Goal: Task Accomplishment & Management: Manage account settings

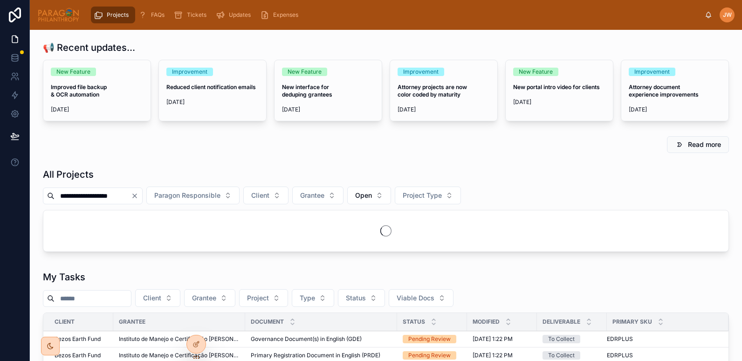
scroll to position [111, 0]
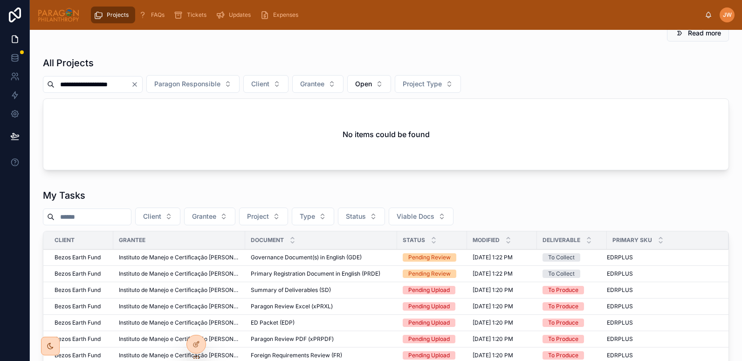
click at [131, 83] on input "**********" at bounding box center [93, 84] width 76 height 13
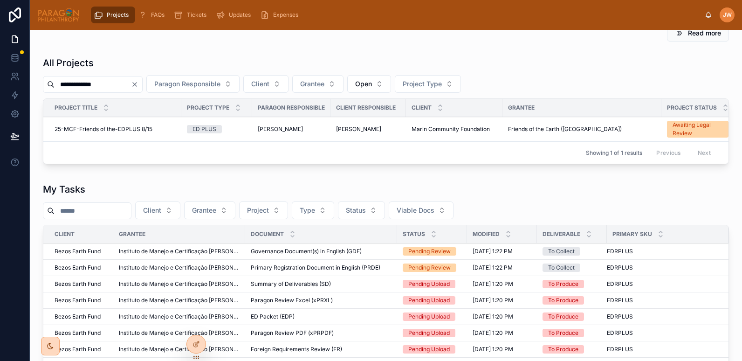
type input "**********"
click at [123, 130] on span "25-MCF-Friends of the-EDPLUS 8/15" at bounding box center [104, 128] width 98 height 7
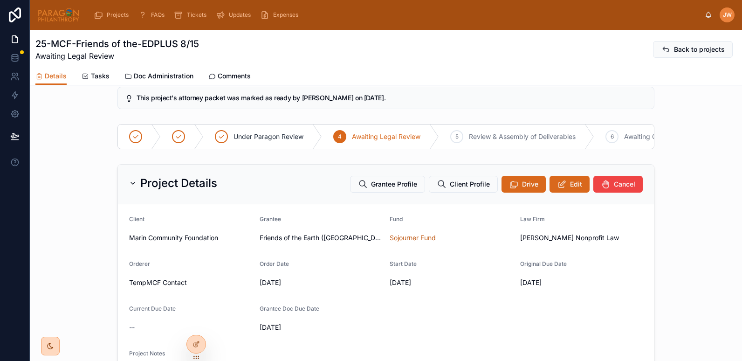
scroll to position [51, 0]
click at [125, 186] on div "Project Details Grantee Profile Client Profile Drive Edit Cancel" at bounding box center [386, 185] width 536 height 40
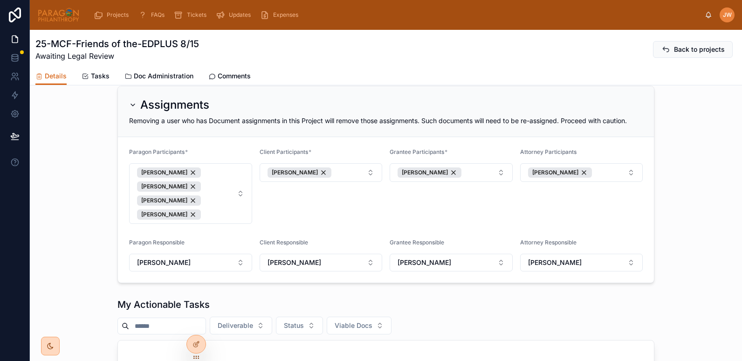
scroll to position [187, 0]
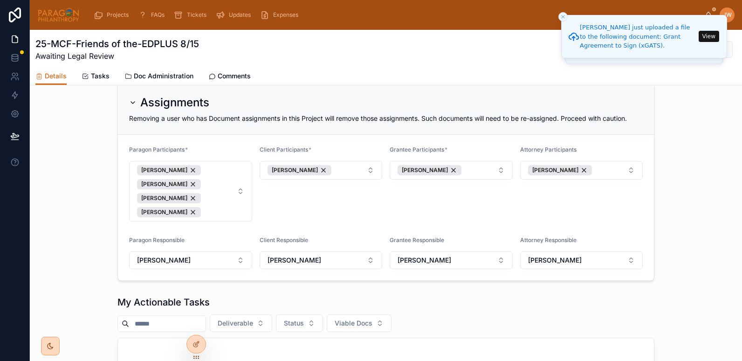
click at [0, 0] on icon at bounding box center [0, 0] width 0 height 0
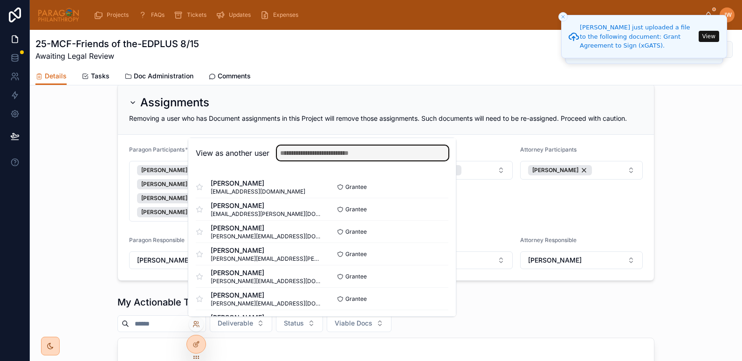
click at [331, 156] on input "text" at bounding box center [362, 152] width 171 height 15
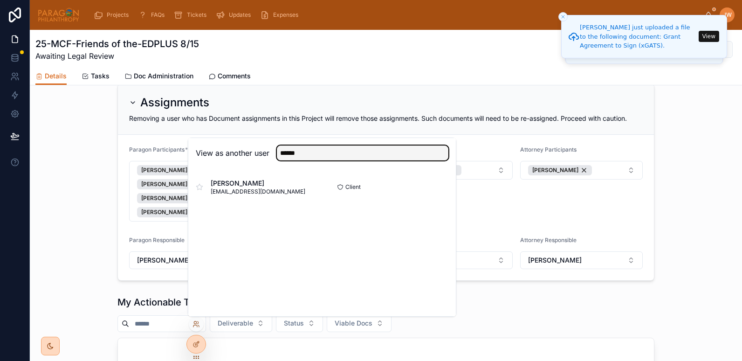
type input "******"
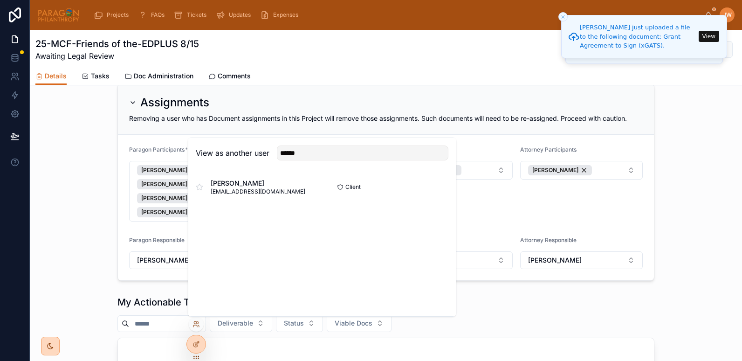
click at [0, 0] on button "Select" at bounding box center [0, 0] width 0 height 0
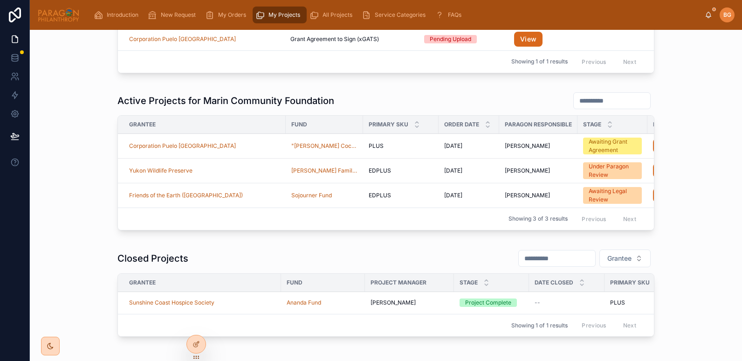
scroll to position [88, 0]
click at [226, 147] on div "Corporation Puelo Patagonia" at bounding box center [204, 145] width 151 height 7
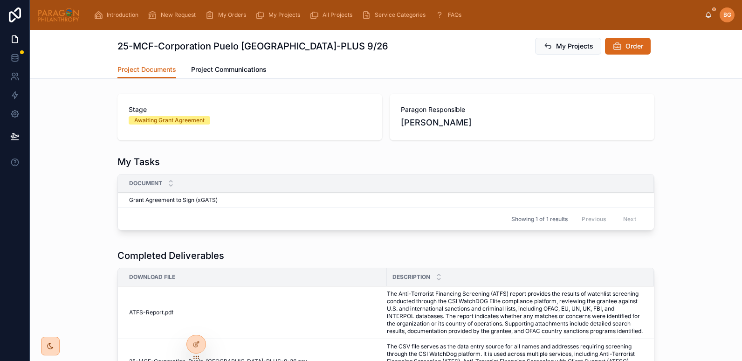
click at [0, 0] on icon at bounding box center [0, 0] width 0 height 0
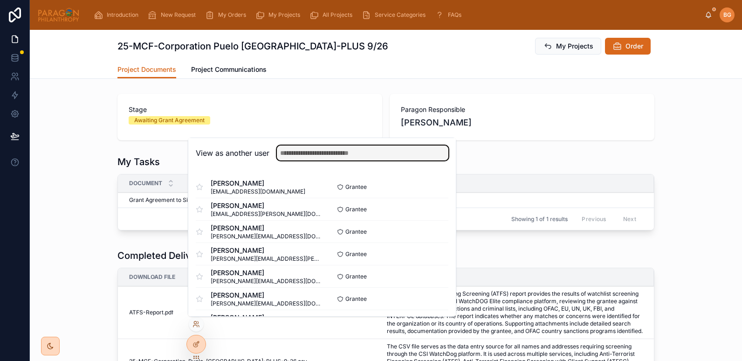
click at [299, 156] on input "text" at bounding box center [362, 152] width 171 height 15
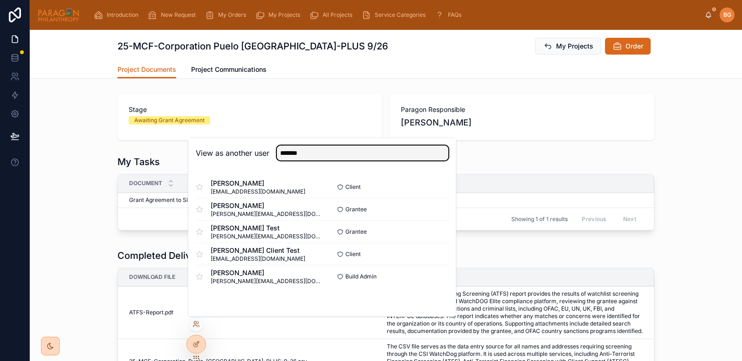
type input "*******"
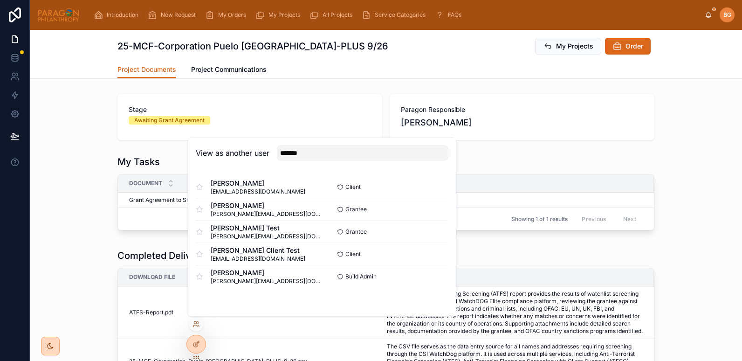
click at [0, 0] on button "Select" at bounding box center [0, 0] width 0 height 0
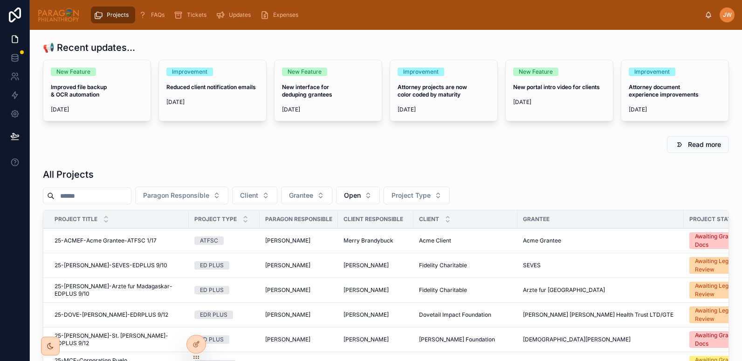
click at [71, 197] on input "text" at bounding box center [93, 195] width 76 height 13
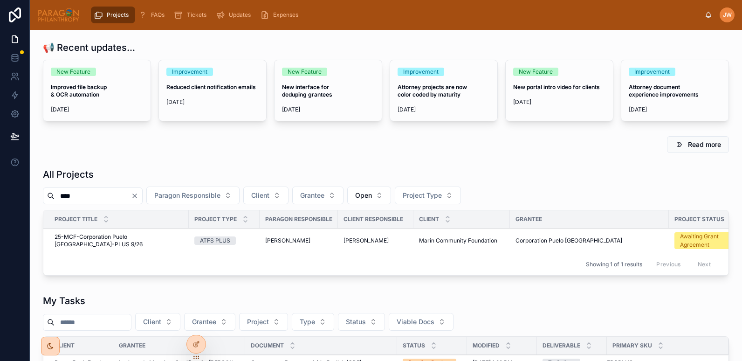
type input "****"
click at [98, 237] on span "25-MCF-Corporation Puelo [GEOGRAPHIC_DATA]-PLUS 9/26" at bounding box center [119, 240] width 129 height 15
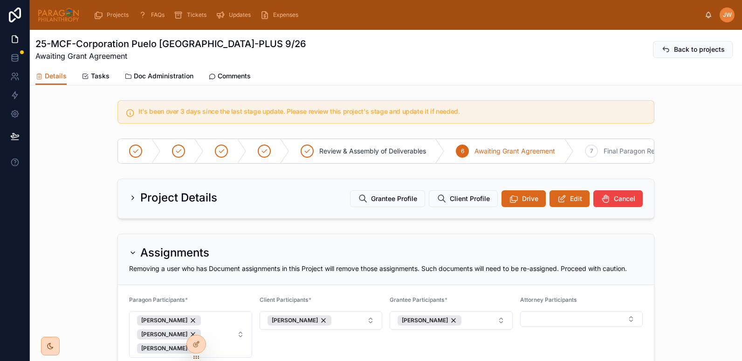
click at [156, 78] on span "Doc Administration" at bounding box center [164, 75] width 60 height 9
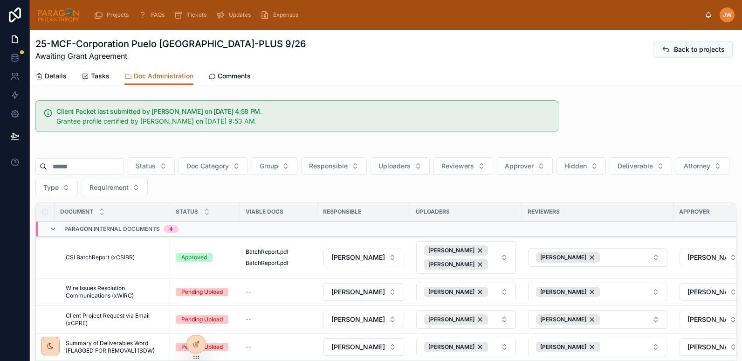
click at [89, 165] on input "text" at bounding box center [85, 166] width 76 height 13
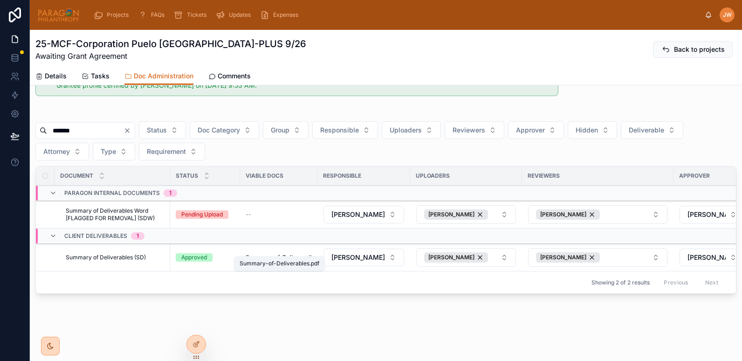
type input "*******"
click at [260, 254] on span "Summary-of-Deliverables" at bounding box center [274, 257] width 56 height 7
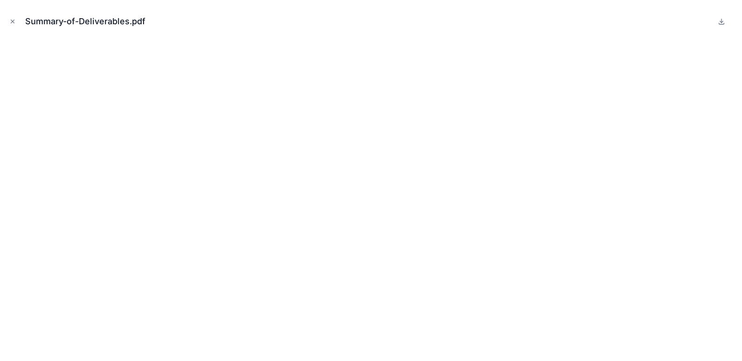
click at [13, 20] on icon "Close modal" at bounding box center [12, 21] width 7 height 7
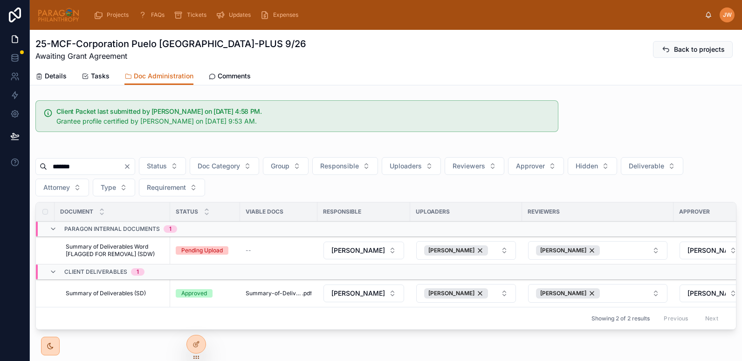
click at [231, 296] on div "Approved" at bounding box center [205, 293] width 59 height 8
click at [664, 168] on span "Deliverable" at bounding box center [646, 165] width 35 height 9
click at [623, 237] on div "Yes" at bounding box center [675, 233] width 130 height 15
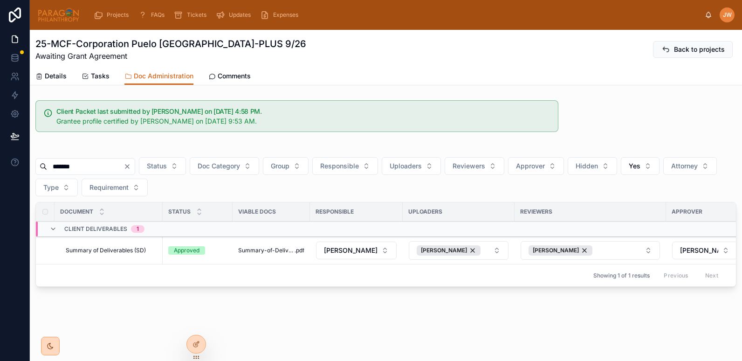
drag, startPoint x: 91, startPoint y: 171, endPoint x: 35, endPoint y: 161, distance: 56.7
click at [35, 161] on div "******* Status Doc Category Group Responsible Uploaders Reviewers Approver Hidd…" at bounding box center [386, 218] width 712 height 151
type input "*"
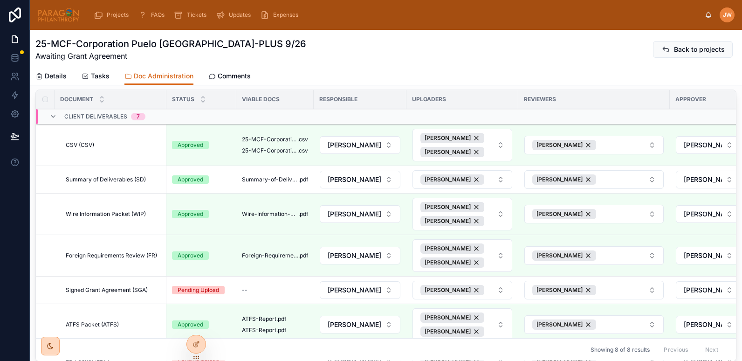
scroll to position [113, 0]
click at [224, 178] on div "Approved" at bounding box center [201, 179] width 59 height 8
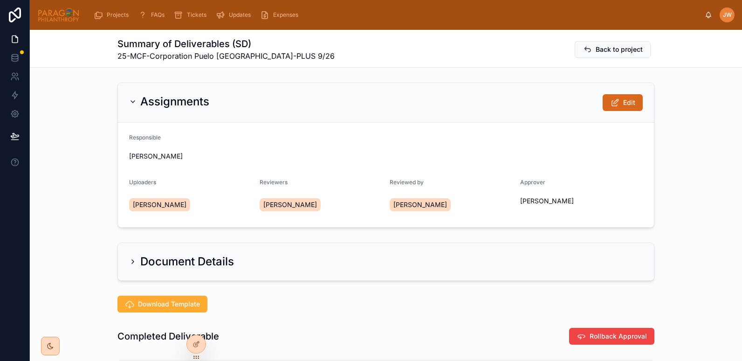
click at [625, 41] on button "Back to project" at bounding box center [613, 49] width 76 height 17
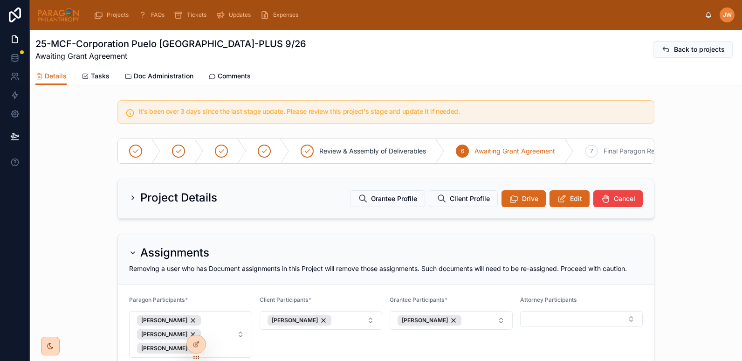
click at [145, 78] on span "Doc Administration" at bounding box center [164, 75] width 60 height 9
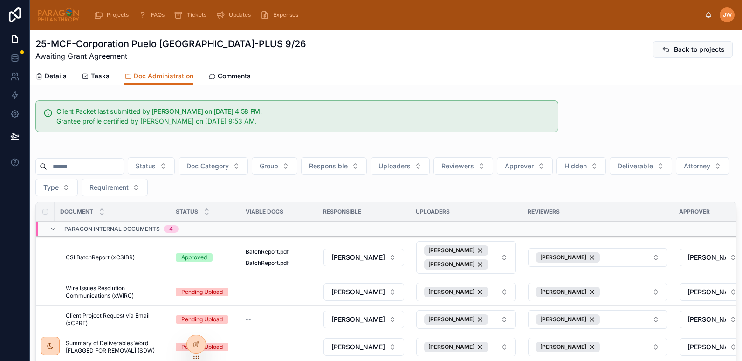
click at [64, 167] on input "text" at bounding box center [85, 166] width 76 height 13
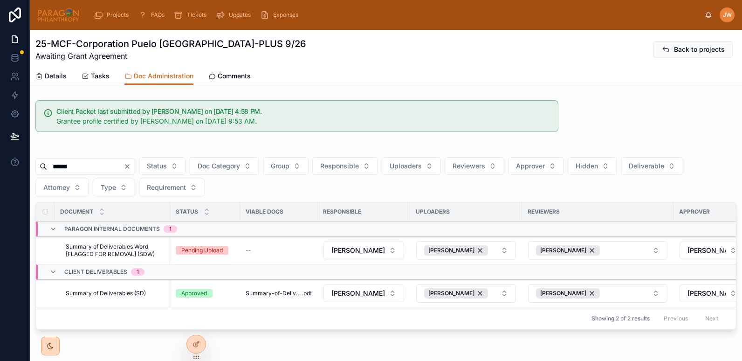
type input "******"
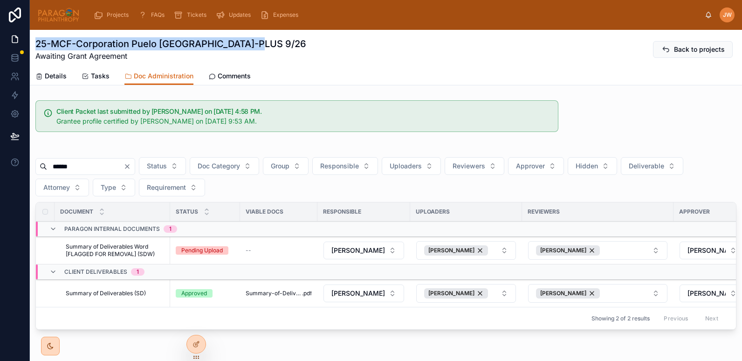
drag, startPoint x: 35, startPoint y: 45, endPoint x: 280, endPoint y: 45, distance: 244.7
click at [280, 45] on div "25-MCF-Corporation Puelo Patagonia-PLUS 9/26 Awaiting Grant Agreement Back to p…" at bounding box center [385, 49] width 701 height 24
copy h1 "25-MCF-Corporation Puelo [GEOGRAPHIC_DATA]-PLUS 9/26"
click at [58, 76] on span "Details" at bounding box center [56, 75] width 22 height 9
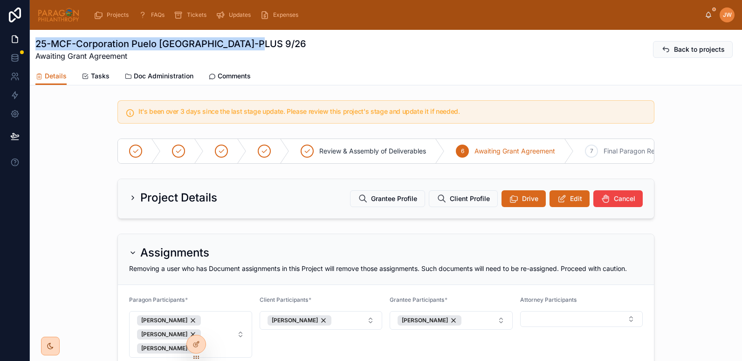
click at [153, 74] on span "Doc Administration" at bounding box center [164, 75] width 60 height 9
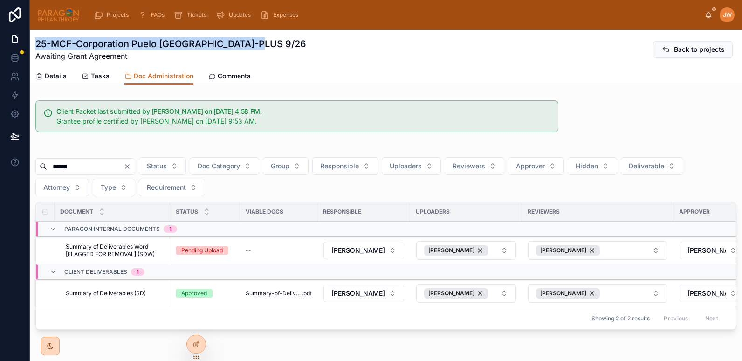
scroll to position [43, 0]
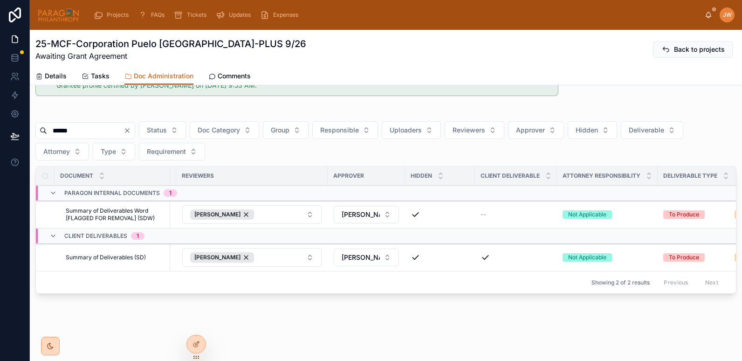
scroll to position [0, 418]
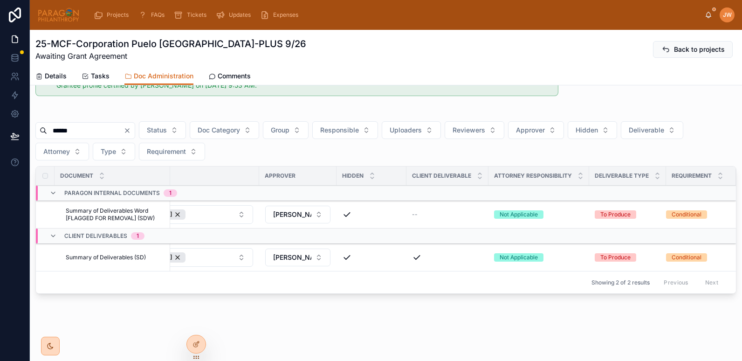
click at [0, 0] on span "Mark as Required" at bounding box center [0, 0] width 0 height 0
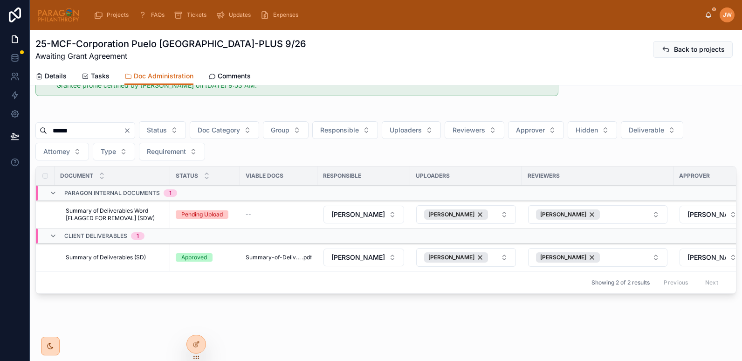
scroll to position [0, 0]
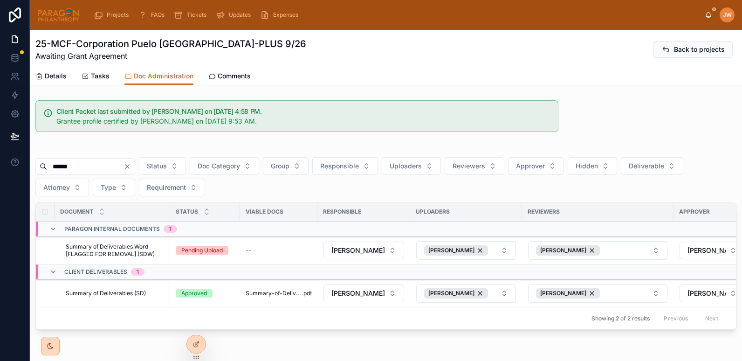
click at [0, 0] on icon at bounding box center [0, 0] width 0 height 0
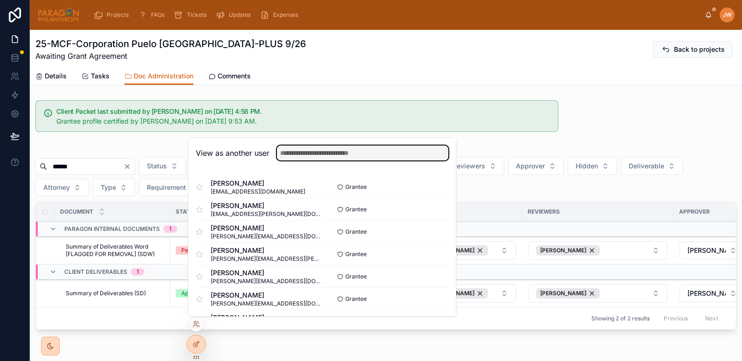
click at [332, 151] on input "text" at bounding box center [362, 152] width 171 height 15
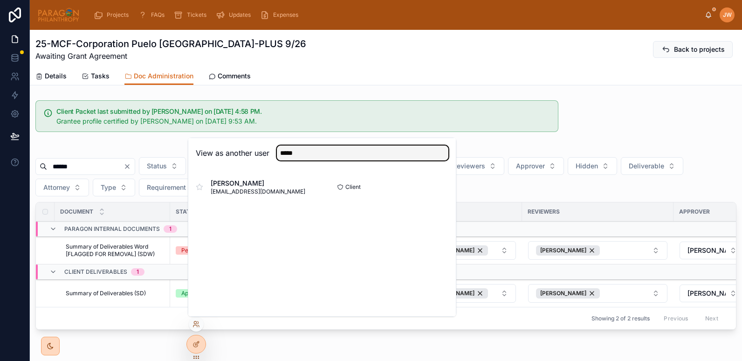
type input "*****"
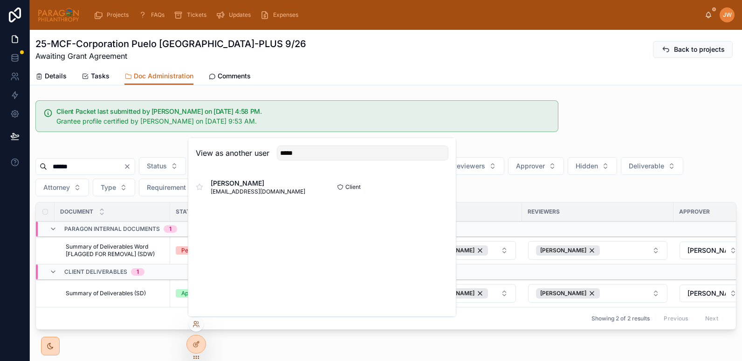
click at [0, 0] on button "Select" at bounding box center [0, 0] width 0 height 0
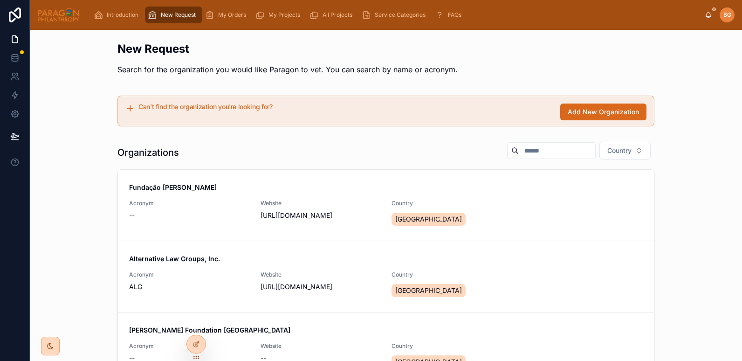
click at [234, 14] on span "My Orders" at bounding box center [232, 14] width 28 height 7
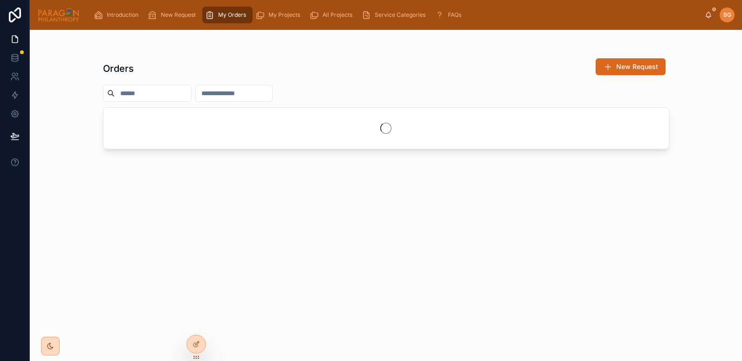
click at [292, 15] on span "My Projects" at bounding box center [284, 14] width 32 height 7
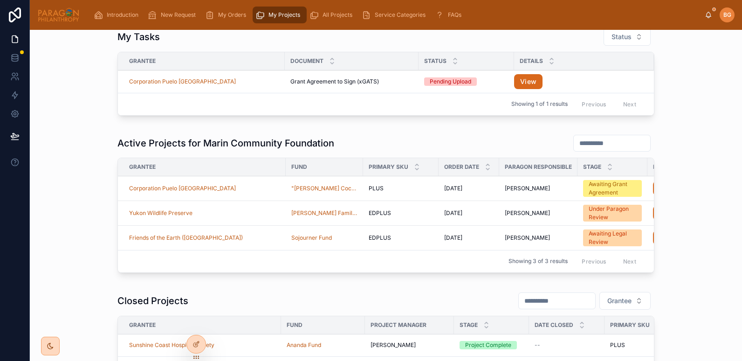
scroll to position [46, 0]
click at [217, 193] on td "Corporation Puelo [GEOGRAPHIC_DATA]" at bounding box center [202, 187] width 168 height 25
click at [227, 188] on div "Corporation Puelo Patagonia" at bounding box center [204, 187] width 151 height 7
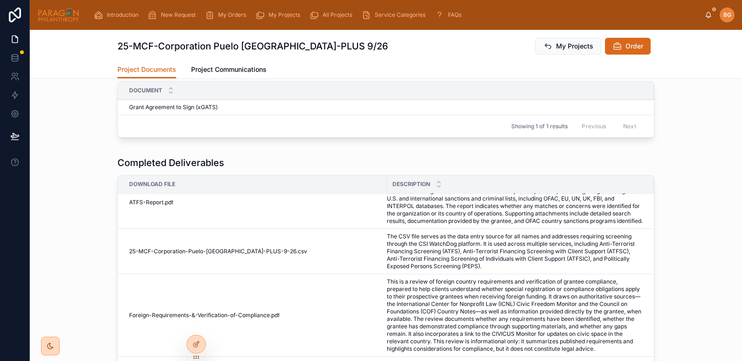
scroll to position [246, 0]
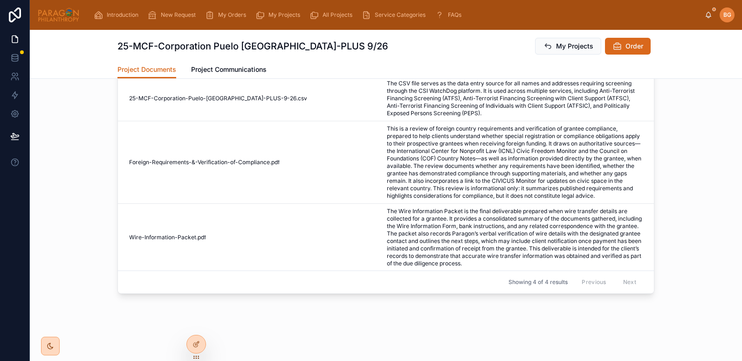
click at [0, 0] on div at bounding box center [0, 0] width 0 height 0
click at [0, 0] on icon at bounding box center [0, 0] width 0 height 0
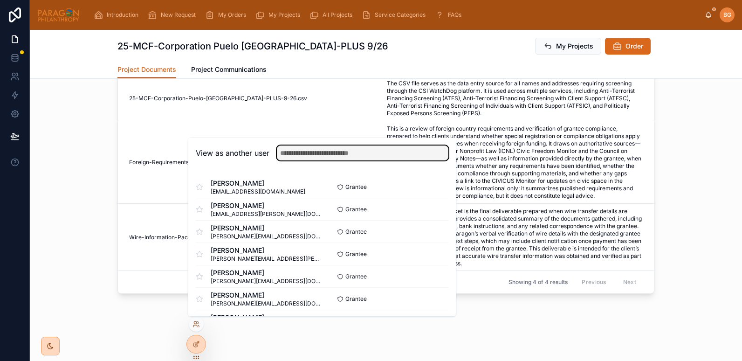
click at [311, 157] on input "text" at bounding box center [362, 152] width 171 height 15
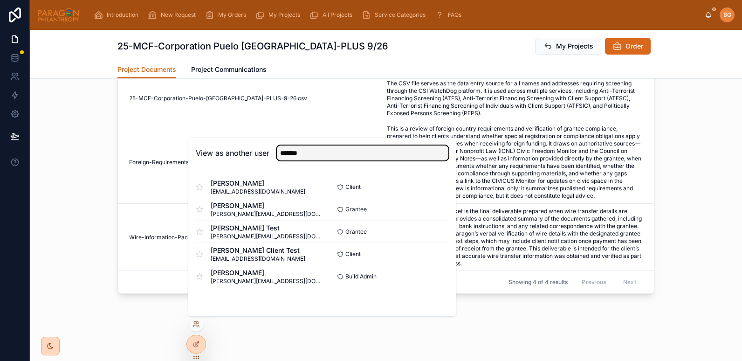
type input "*******"
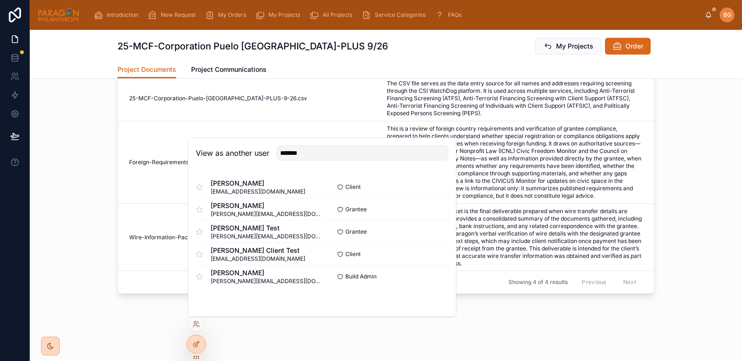
click at [0, 0] on button "Select" at bounding box center [0, 0] width 0 height 0
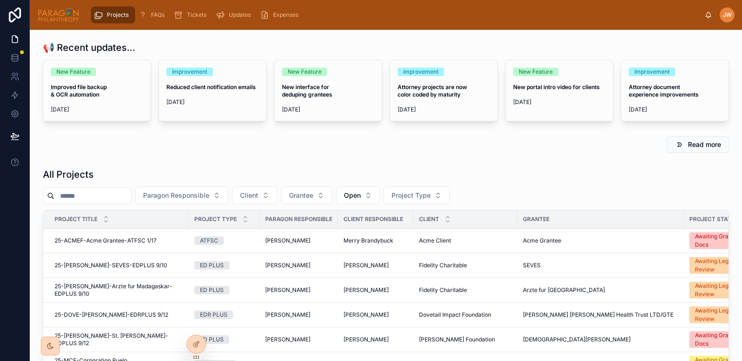
click at [73, 196] on input "text" at bounding box center [93, 195] width 76 height 13
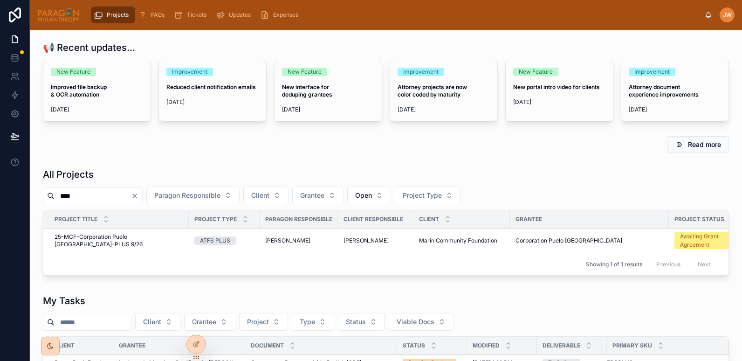
type input "****"
click at [99, 239] on span "25-MCF-Corporation Puelo [GEOGRAPHIC_DATA]-PLUS 9/26" at bounding box center [119, 240] width 129 height 15
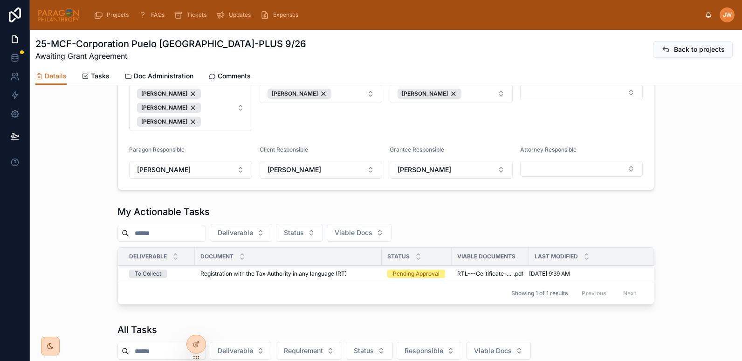
scroll to position [343, 0]
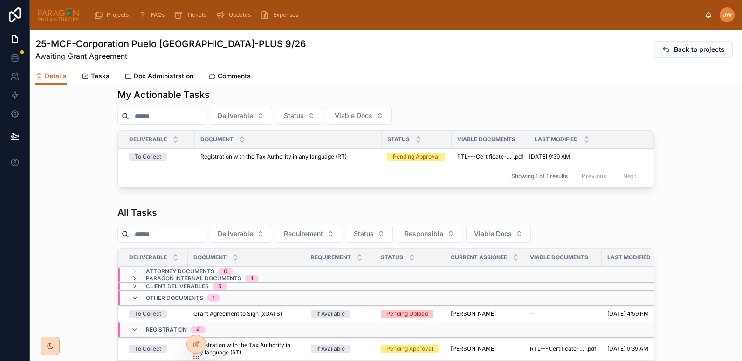
click at [155, 74] on span "Doc Administration" at bounding box center [164, 75] width 60 height 9
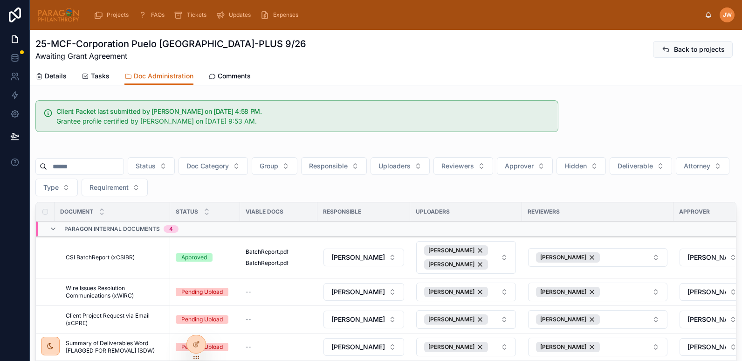
click at [653, 163] on span "Deliverable" at bounding box center [634, 165] width 35 height 9
click at [612, 236] on div "Yes" at bounding box center [664, 233] width 130 height 15
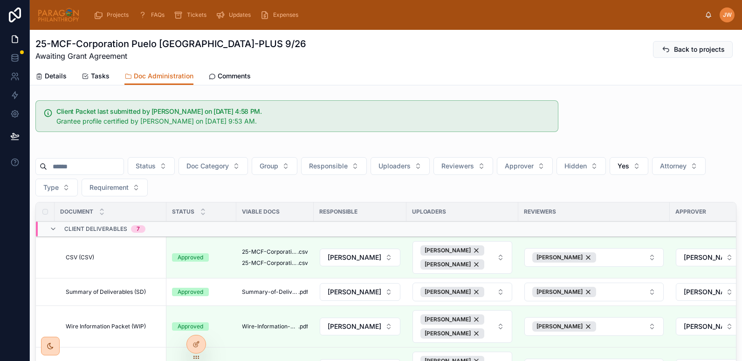
scroll to position [180, 0]
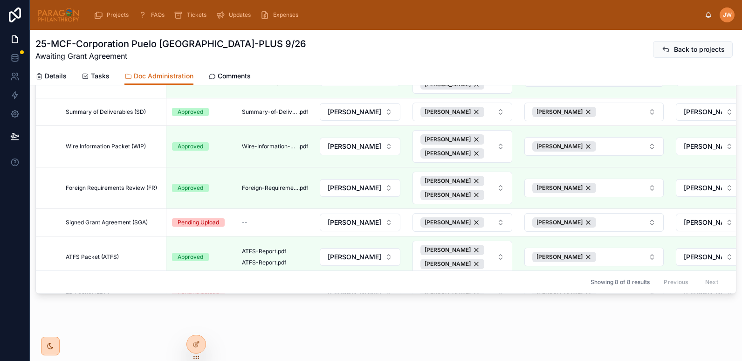
click at [235, 115] on td "Approved" at bounding box center [201, 111] width 70 height 27
click at [250, 110] on span "Summary-of-Deliverables" at bounding box center [270, 111] width 56 height 7
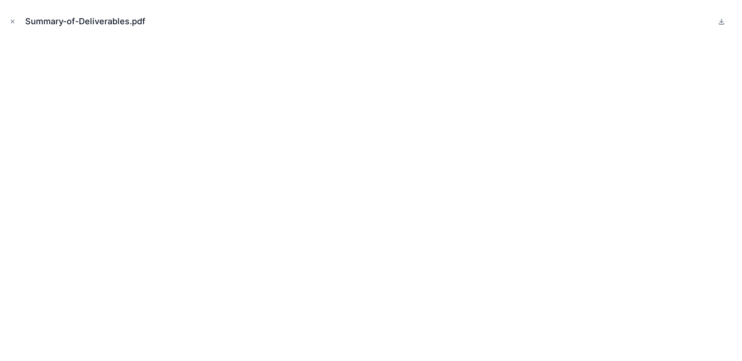
click at [10, 19] on icon "Close modal" at bounding box center [12, 21] width 7 height 7
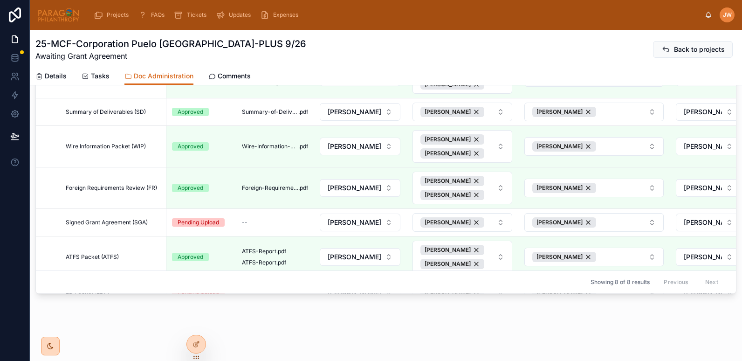
click at [139, 113] on span "Summary of Deliverables (SD)" at bounding box center [106, 111] width 80 height 7
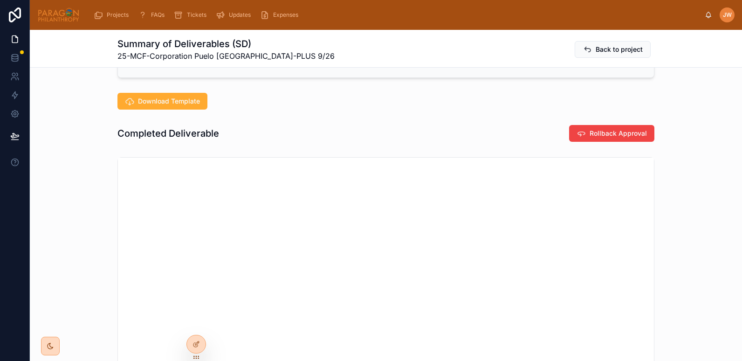
scroll to position [216, 0]
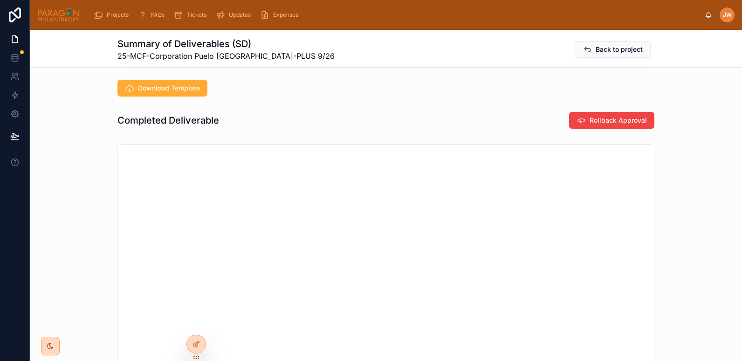
click at [596, 118] on span "Rollback Approval" at bounding box center [618, 120] width 57 height 9
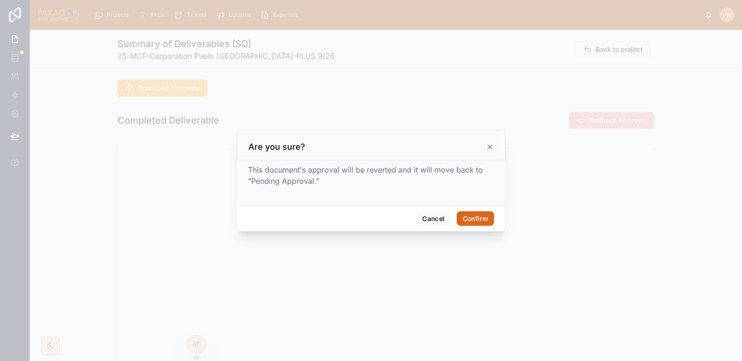
click at [485, 222] on button "Confirm" at bounding box center [475, 218] width 37 height 15
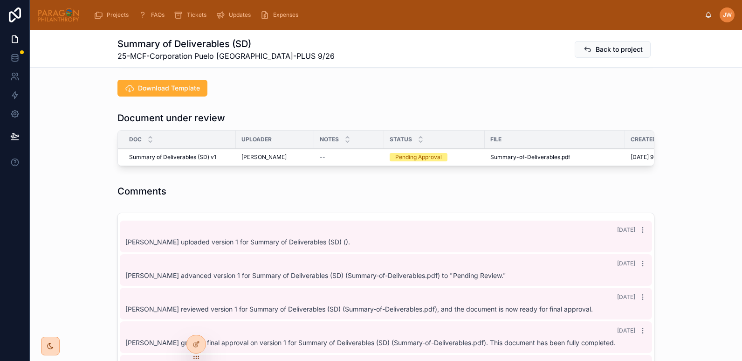
click at [0, 0] on span "Approve" at bounding box center [0, 0] width 0 height 0
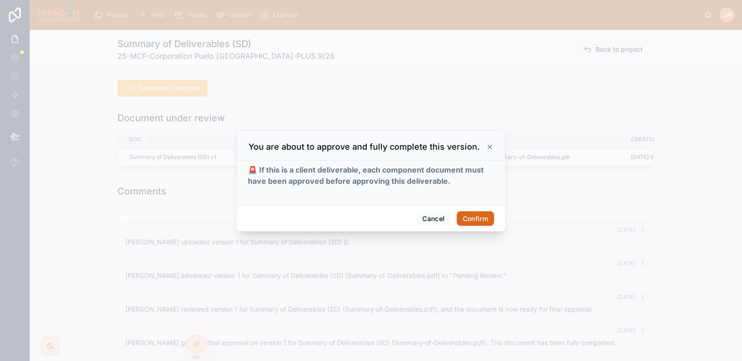
click at [476, 216] on button "Confirm" at bounding box center [475, 218] width 37 height 15
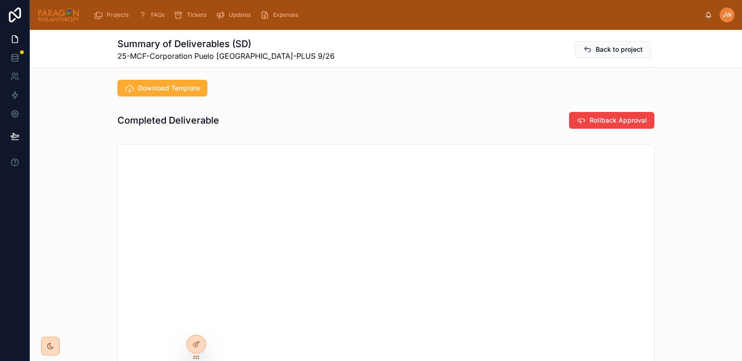
scroll to position [16, 0]
click at [598, 50] on span "Back to project" at bounding box center [619, 49] width 47 height 9
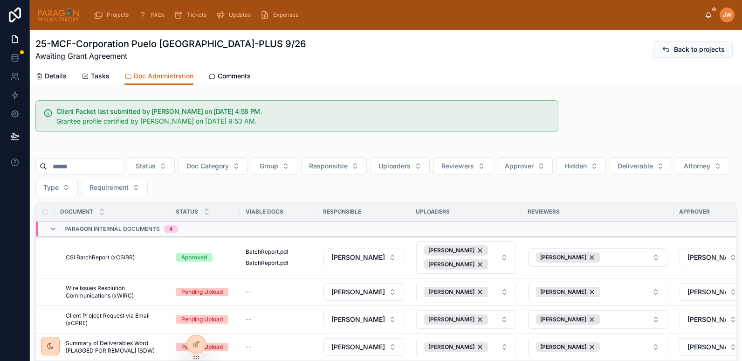
click at [57, 74] on span "Details" at bounding box center [56, 75] width 22 height 9
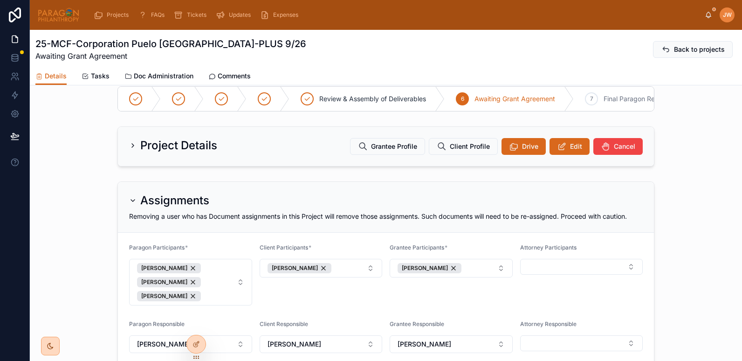
scroll to position [52, 0]
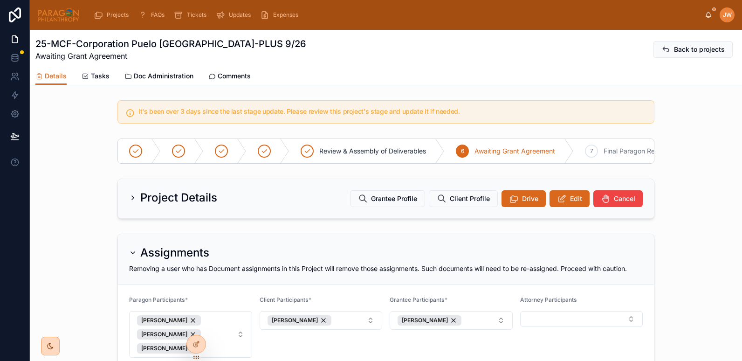
click at [178, 70] on link "Doc Administration" at bounding box center [158, 77] width 69 height 19
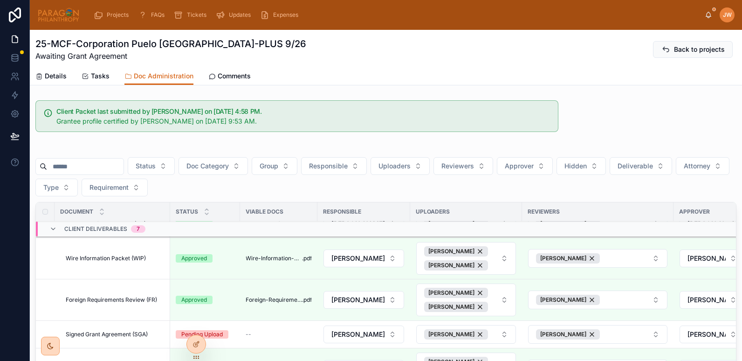
scroll to position [215, 0]
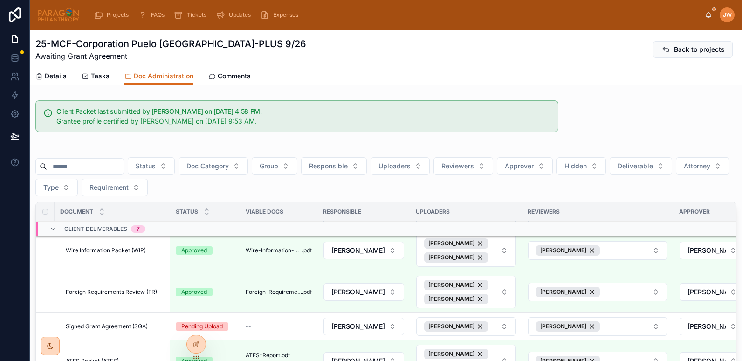
click at [295, 131] on div "Client Packet last submitted by Jessica Watkins on 10/1/2025 4:58 PM. Grantee p…" at bounding box center [296, 116] width 523 height 32
click at [294, 123] on div "Grantee profile certified by [PERSON_NAME] on [DATE] 9:53 AM." at bounding box center [299, 121] width 487 height 9
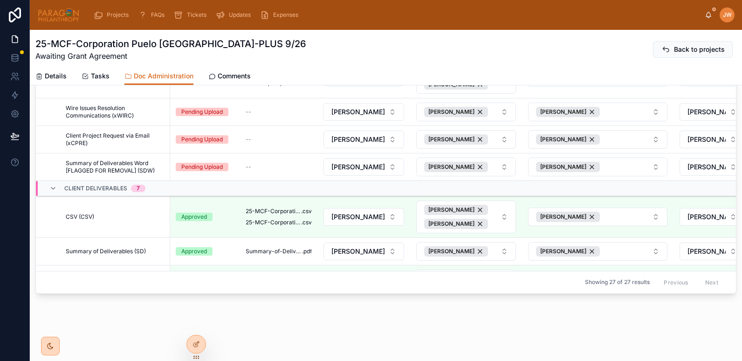
scroll to position [0, 0]
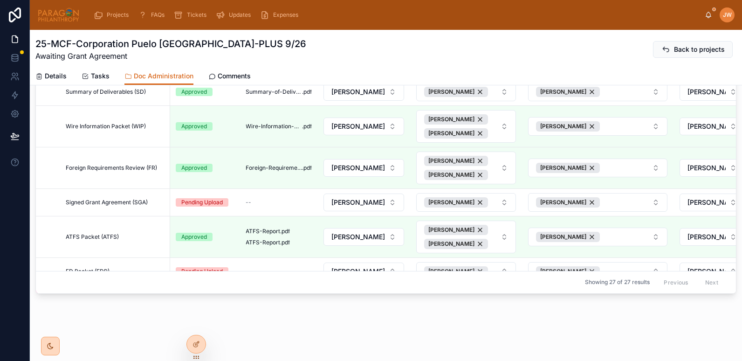
scroll to position [110, 0]
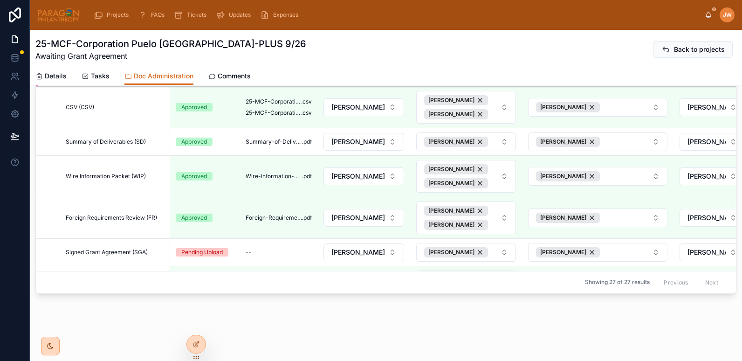
click at [225, 148] on td "Approved" at bounding box center [205, 141] width 70 height 27
click at [143, 145] on td "Summary of Deliverables (SD) Summary of Deliverables (SD)" at bounding box center [113, 141] width 116 height 27
click at [129, 140] on span "Summary of Deliverables (SD)" at bounding box center [106, 141] width 80 height 7
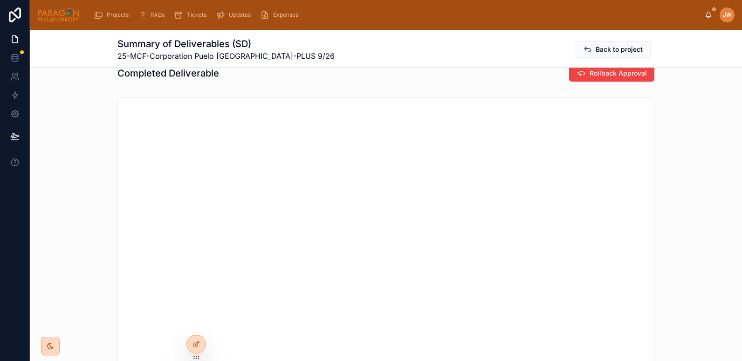
scroll to position [263, 0]
click at [583, 78] on button "Rollback Approval" at bounding box center [611, 72] width 85 height 17
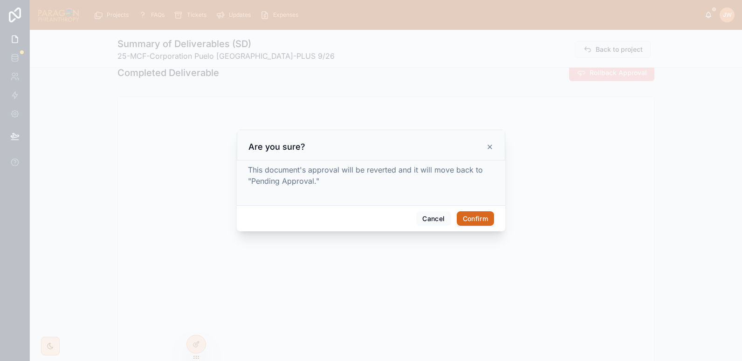
click at [482, 215] on button "Confirm" at bounding box center [475, 218] width 37 height 15
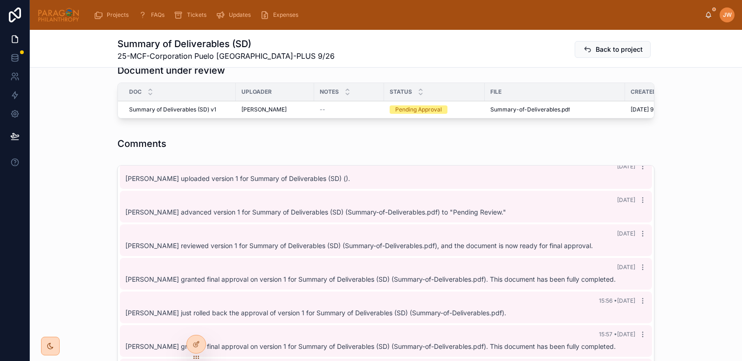
click at [53, 126] on div "Document under review Doc Uploader Notes Status File Created Time Backup OCR Su…" at bounding box center [386, 93] width 712 height 66
click at [0, 0] on button "Reject" at bounding box center [0, 0] width 0 height 0
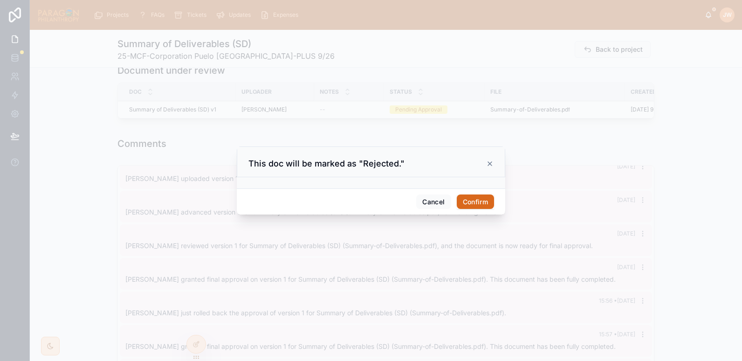
click at [473, 200] on button "Confirm" at bounding box center [475, 201] width 37 height 15
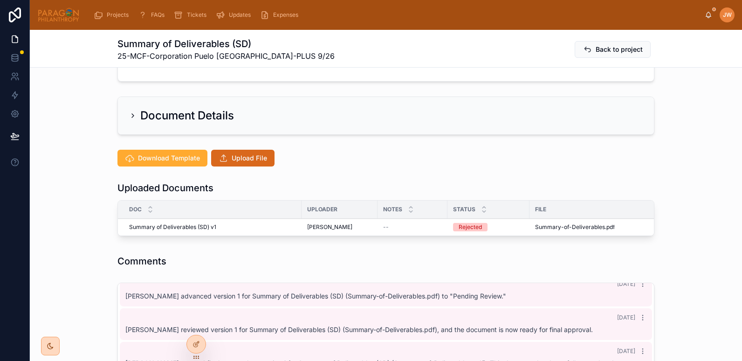
scroll to position [148, 0]
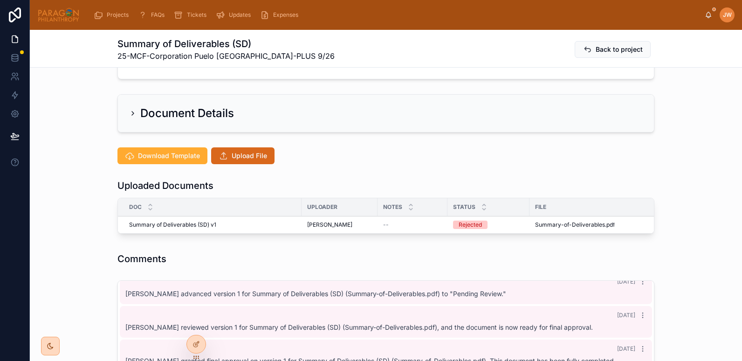
click at [258, 157] on span "Upload File" at bounding box center [249, 155] width 35 height 9
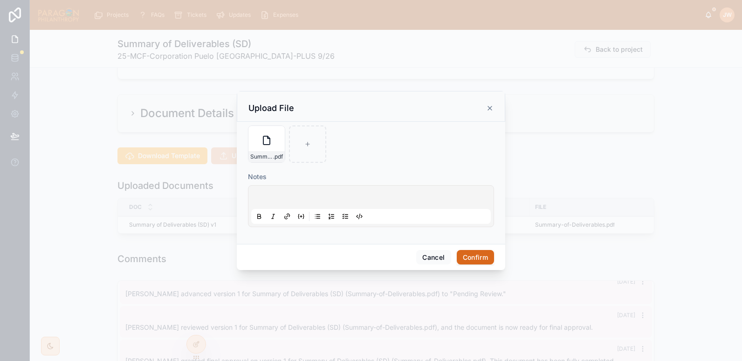
click at [475, 261] on button "Confirm" at bounding box center [475, 257] width 37 height 15
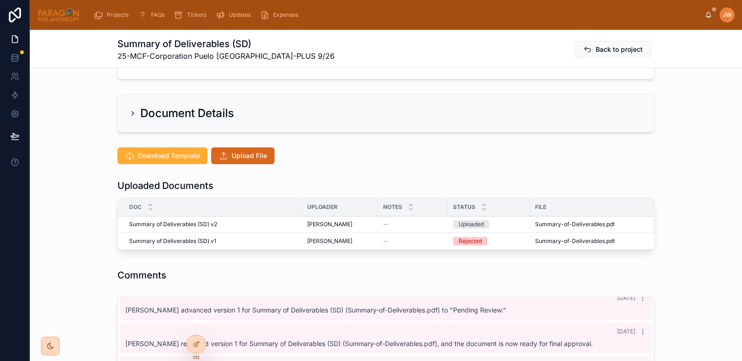
scroll to position [83, 0]
click at [0, 0] on span "Advance" at bounding box center [0, 0] width 0 height 0
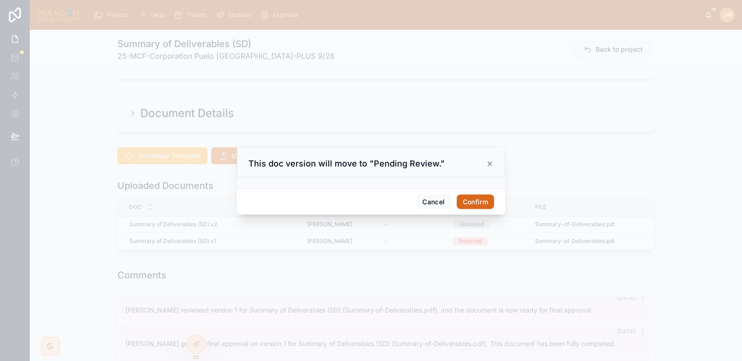
click at [475, 201] on button "Confirm" at bounding box center [475, 201] width 37 height 15
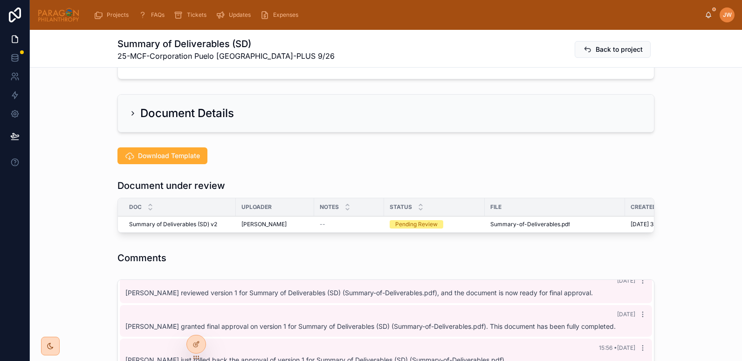
click at [0, 0] on span "Reviewed" at bounding box center [0, 0] width 0 height 0
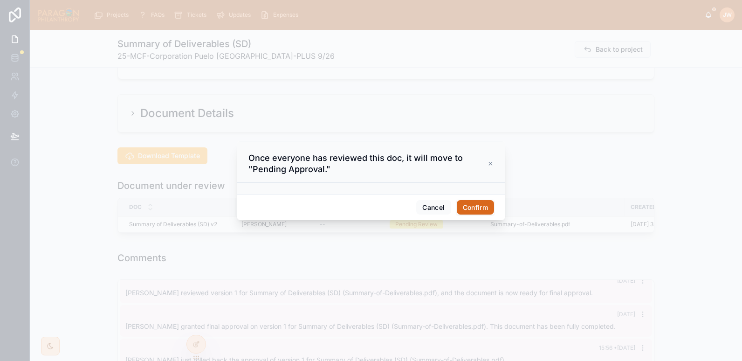
click at [470, 206] on button "Confirm" at bounding box center [475, 207] width 37 height 15
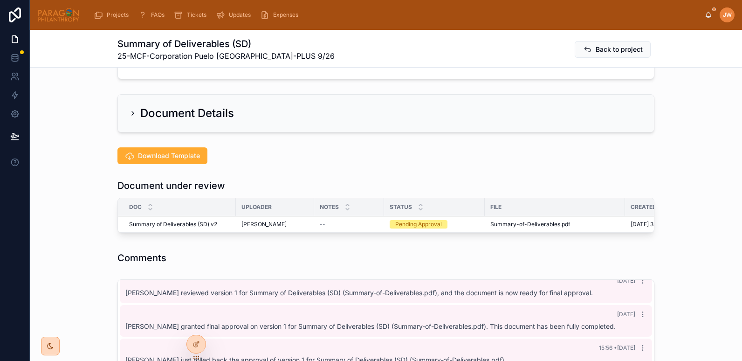
click at [0, 0] on button "Approve" at bounding box center [0, 0] width 0 height 0
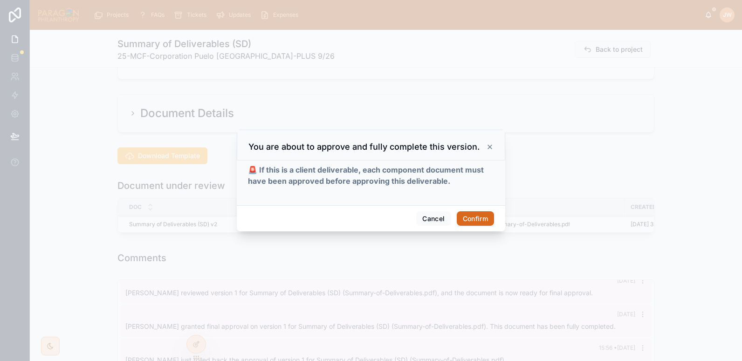
click at [475, 221] on button "Confirm" at bounding box center [475, 218] width 37 height 15
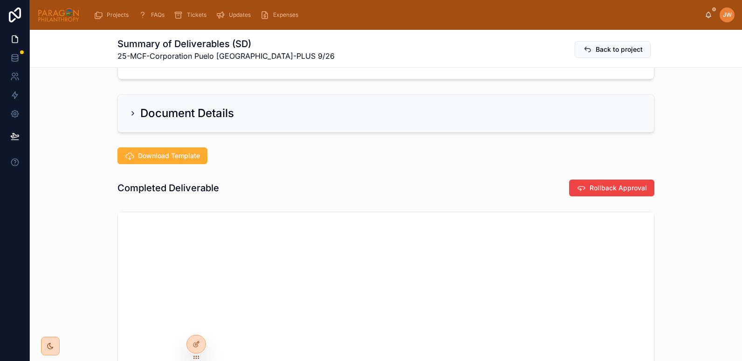
click at [598, 50] on span "Back to project" at bounding box center [619, 49] width 47 height 9
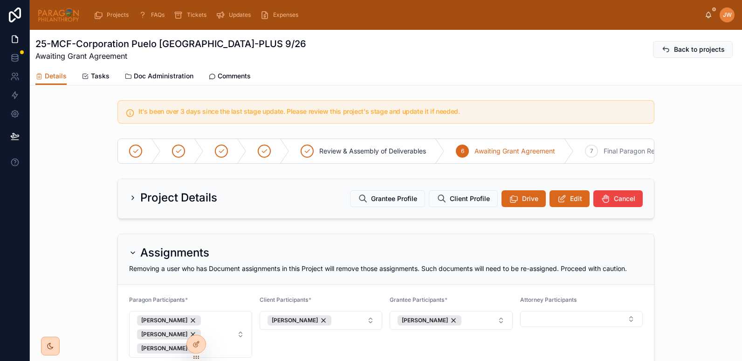
click at [149, 75] on span "Doc Administration" at bounding box center [164, 75] width 60 height 9
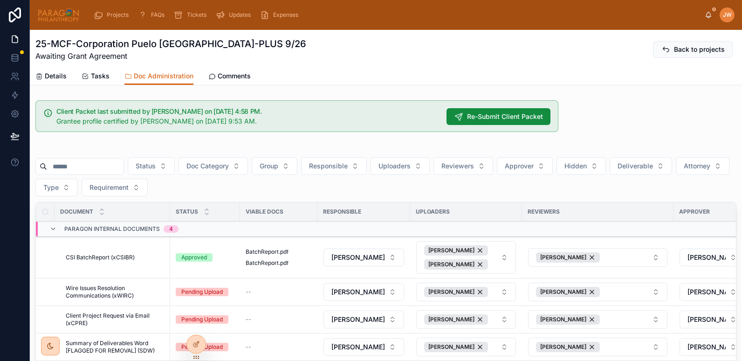
scroll to position [141, 0]
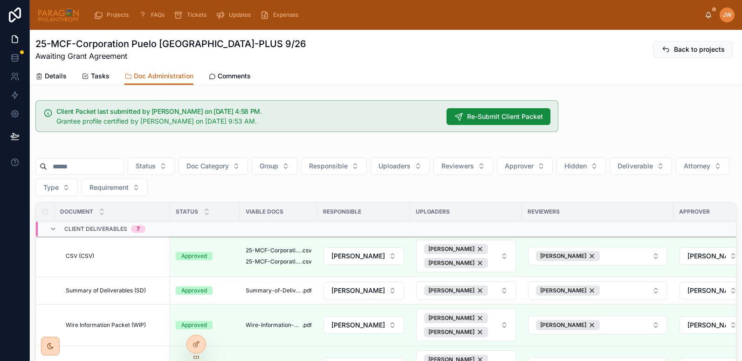
click at [529, 113] on span "Re-Submit Client Packet" at bounding box center [505, 116] width 76 height 9
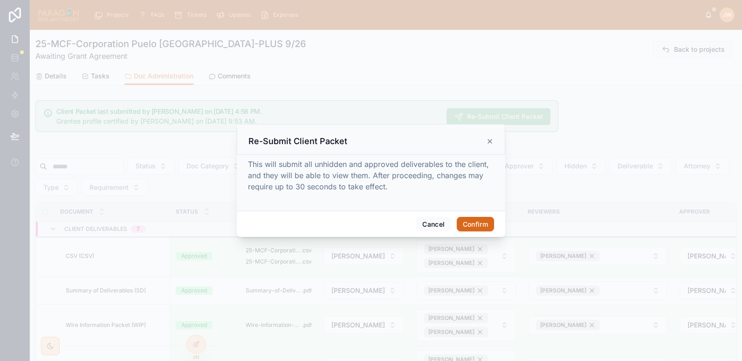
click at [476, 226] on button "Confirm" at bounding box center [475, 224] width 37 height 15
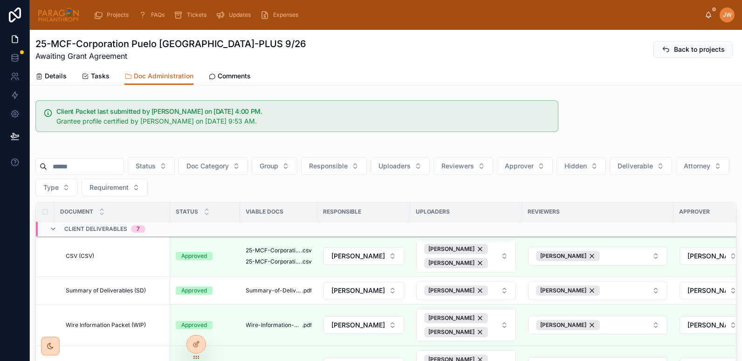
click at [0, 0] on icon at bounding box center [0, 0] width 0 height 0
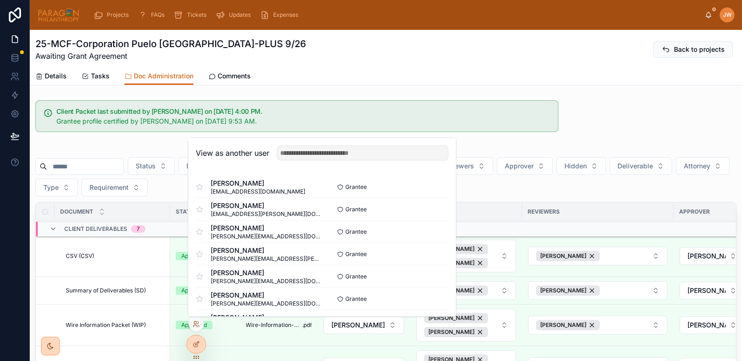
click at [492, 70] on div "Details Tasks Doc Administration Comments" at bounding box center [385, 76] width 701 height 18
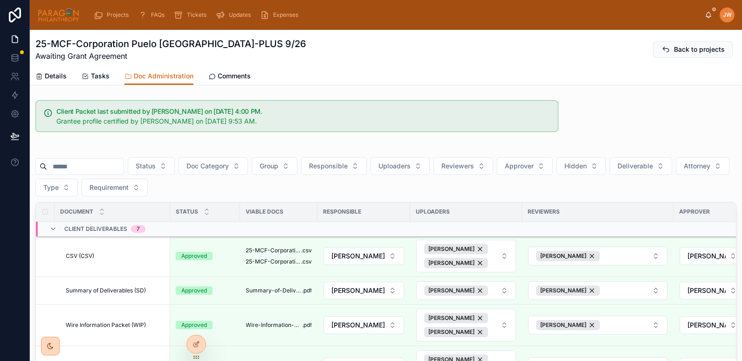
click at [0, 0] on icon at bounding box center [0, 0] width 0 height 0
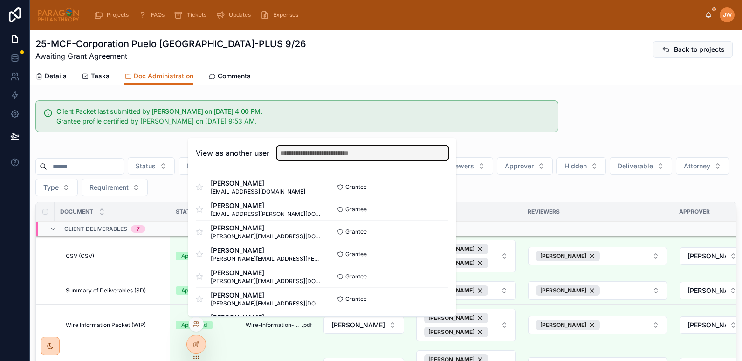
click at [294, 158] on input "text" at bounding box center [362, 152] width 171 height 15
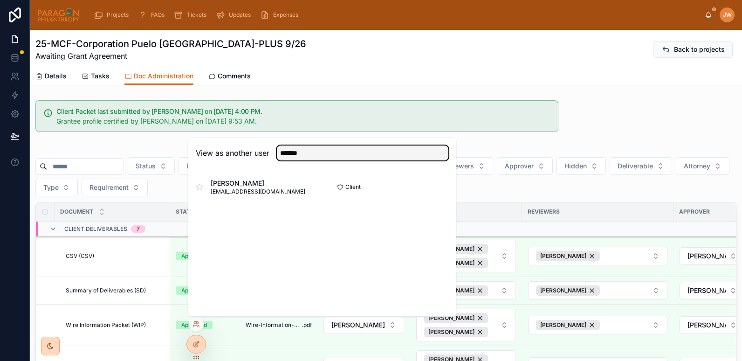
type input "******"
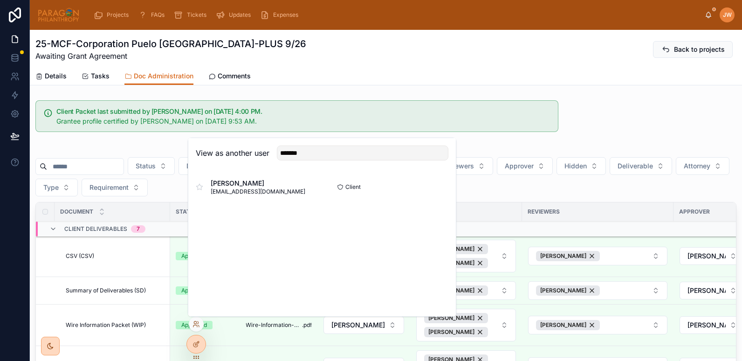
click at [0, 0] on button "Select" at bounding box center [0, 0] width 0 height 0
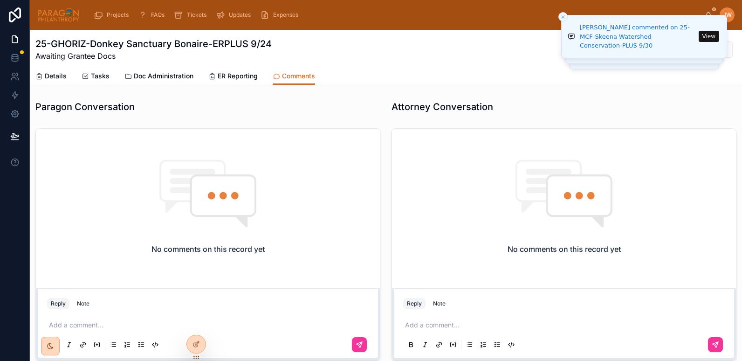
scroll to position [618, 0]
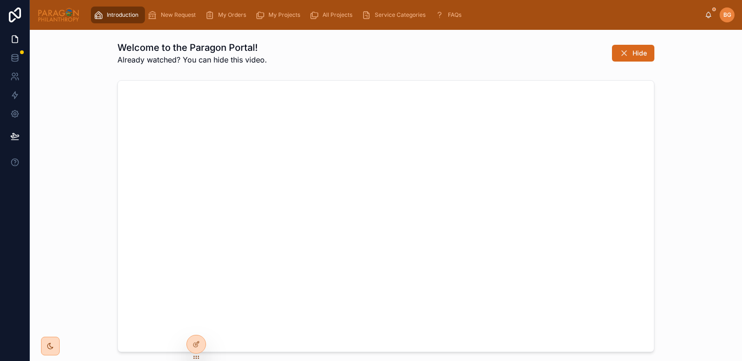
click at [268, 10] on div "My Projects" at bounding box center [279, 14] width 48 height 15
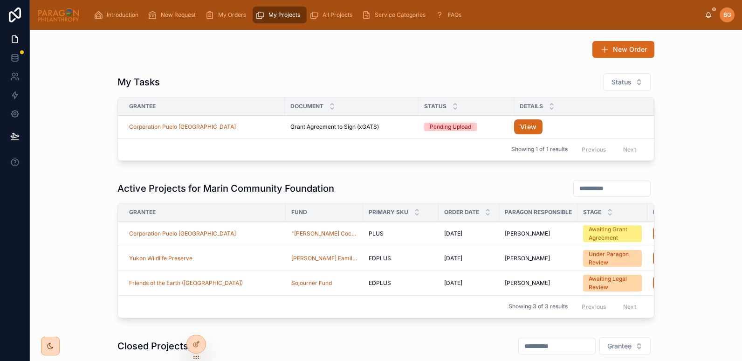
click at [231, 236] on div "Corporation Puelo [GEOGRAPHIC_DATA]" at bounding box center [204, 233] width 151 height 7
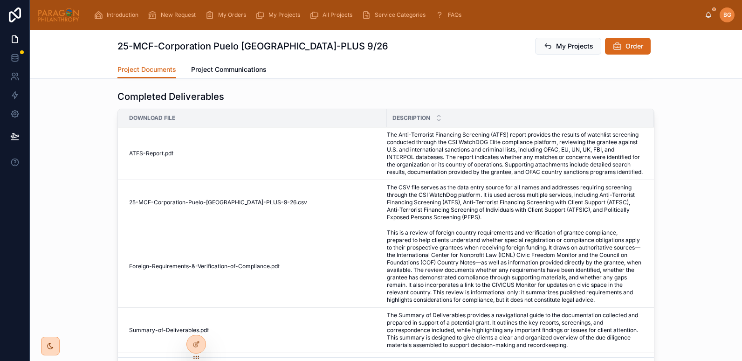
scroll to position [68, 0]
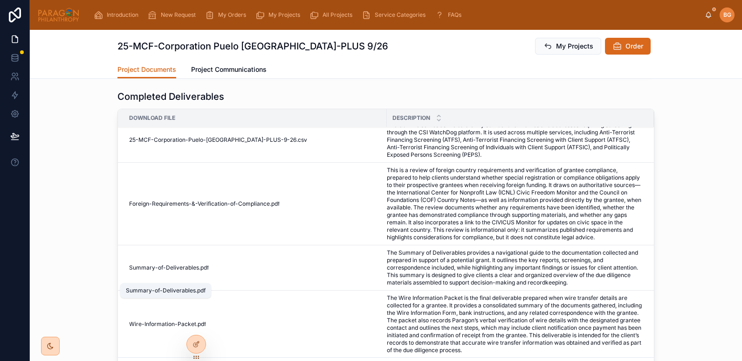
click at [155, 271] on span "Summary-of-Deliverables" at bounding box center [164, 267] width 70 height 7
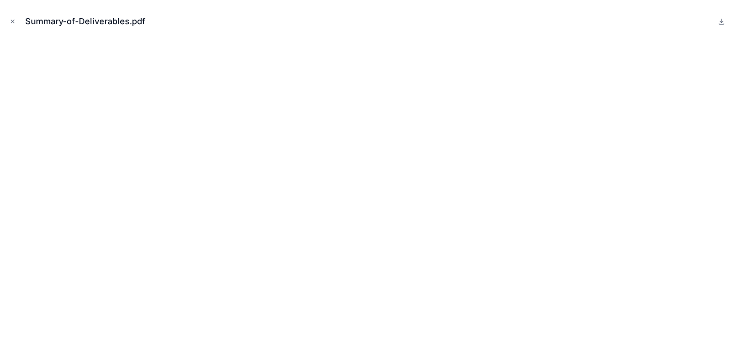
click at [14, 19] on icon "Close modal" at bounding box center [12, 21] width 7 height 7
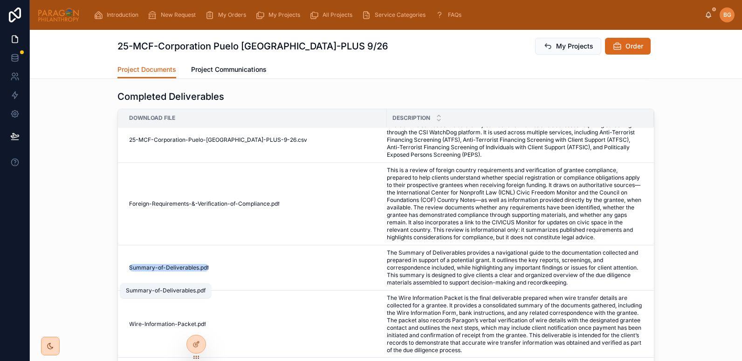
drag, startPoint x: 207, startPoint y: 278, endPoint x: 125, endPoint y: 278, distance: 81.6
click at [129, 271] on div "Summary-of-Deliverables .pdf" at bounding box center [255, 267] width 252 height 7
copy div "Summary-of-Deliverables .pdf"
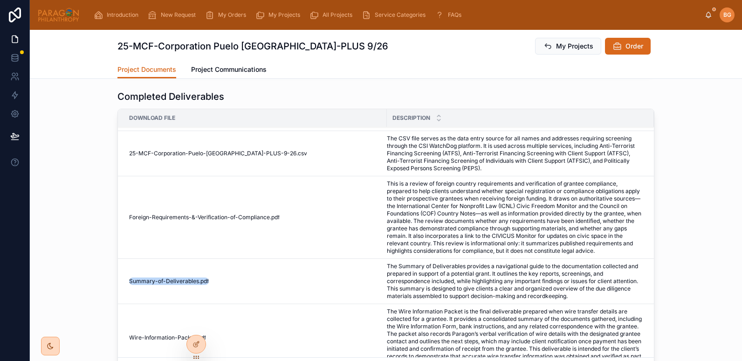
scroll to position [34, 0]
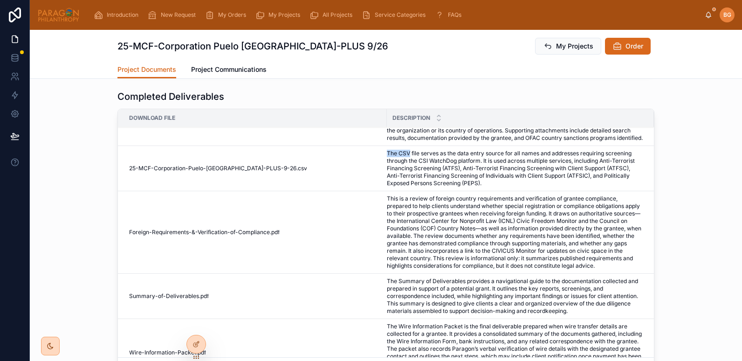
drag, startPoint x: 383, startPoint y: 159, endPoint x: 407, endPoint y: 164, distance: 24.3
click at [407, 164] on span "The CSV file serves as the data entry source for all names and addresses requir…" at bounding box center [515, 168] width 256 height 37
copy span "The CSV"
click at [322, 186] on td "25-MCF-Corporation-Puelo-Patagonia-PLUS-9-26 .csv" at bounding box center [252, 168] width 269 height 45
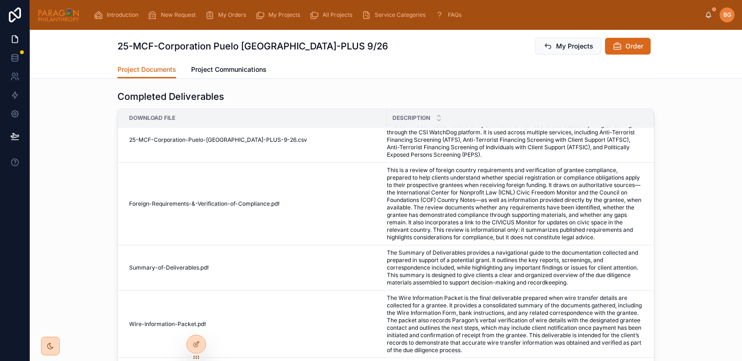
scroll to position [0, 0]
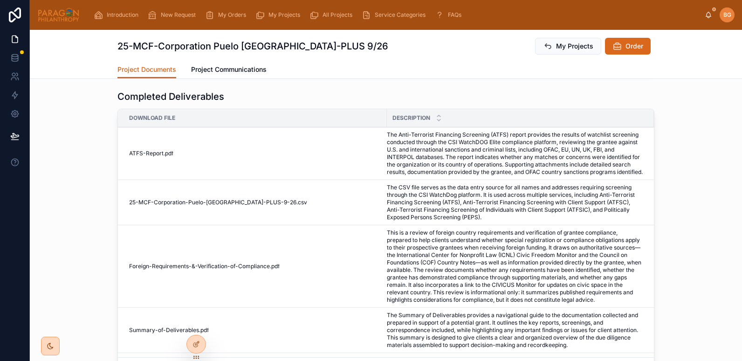
click at [0, 0] on icon at bounding box center [0, 0] width 0 height 0
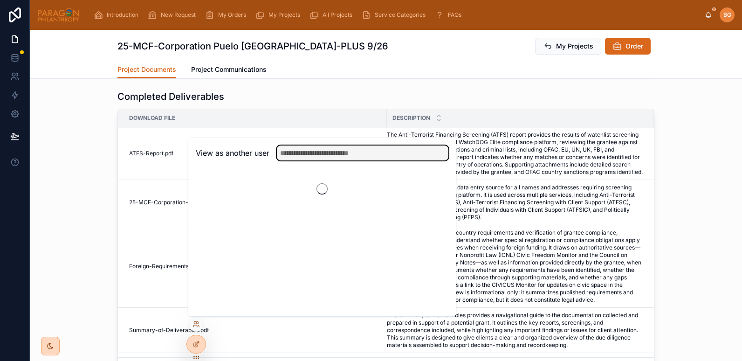
click at [292, 155] on input "text" at bounding box center [362, 152] width 171 height 15
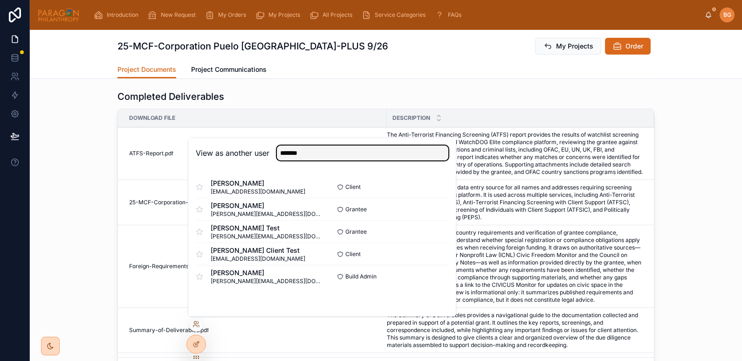
type input "*******"
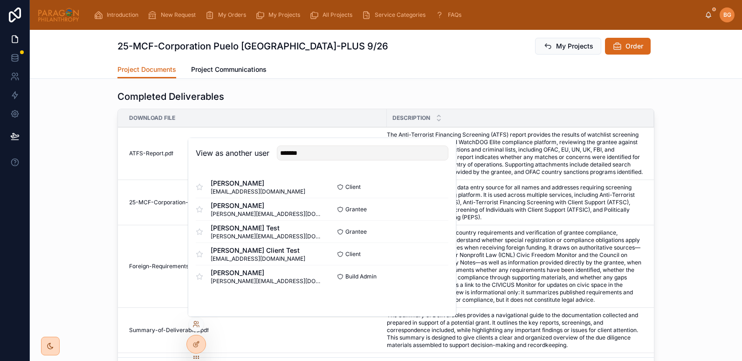
click at [0, 0] on button "Select" at bounding box center [0, 0] width 0 height 0
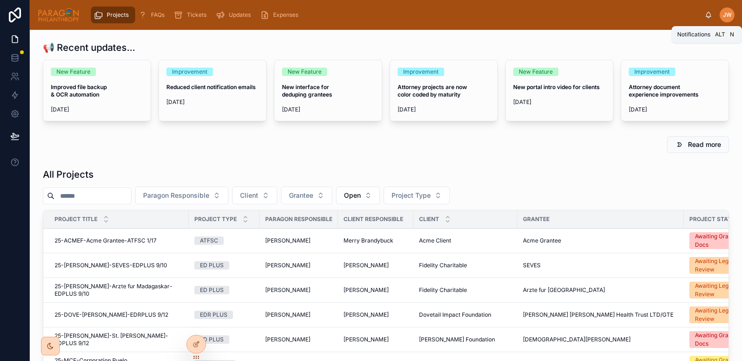
click at [708, 15] on icon at bounding box center [708, 14] width 7 height 7
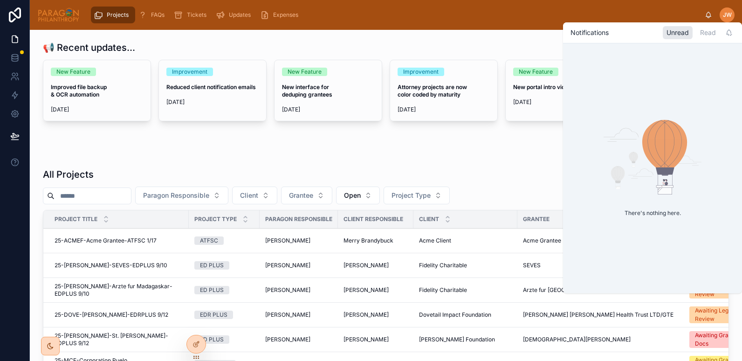
click at [535, 4] on div "Projects FAQs Tickets Updates Expenses [PERSON_NAME]" at bounding box center [386, 15] width 712 height 30
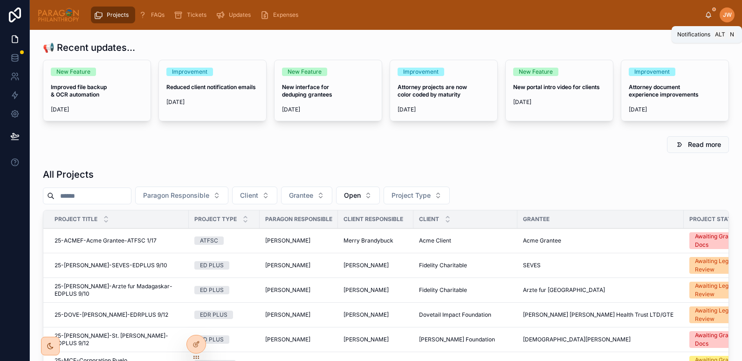
click at [708, 16] on icon at bounding box center [708, 14] width 5 height 4
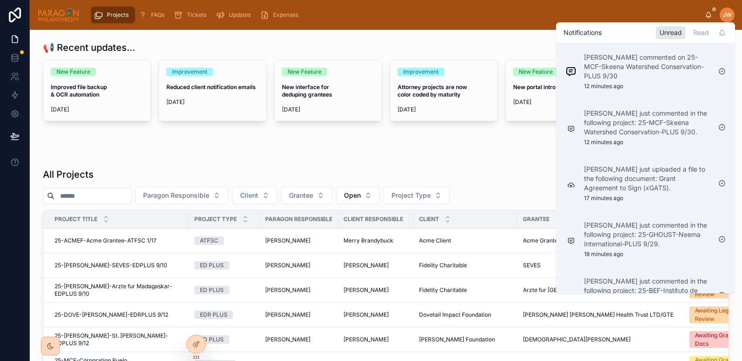
click at [602, 244] on p "[PERSON_NAME] just commented in the following project: 25-GHOUST-Neema Internat…" at bounding box center [647, 234] width 127 height 28
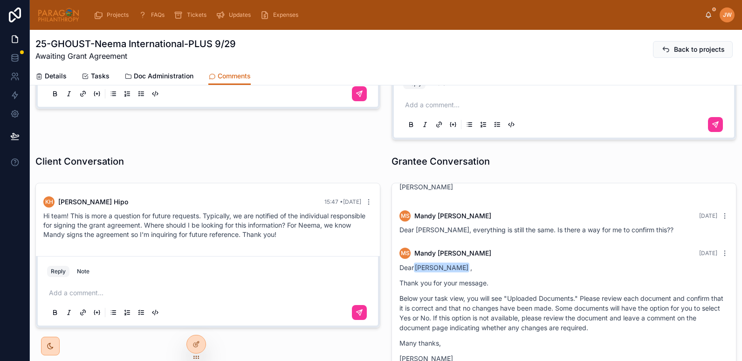
scroll to position [232, 0]
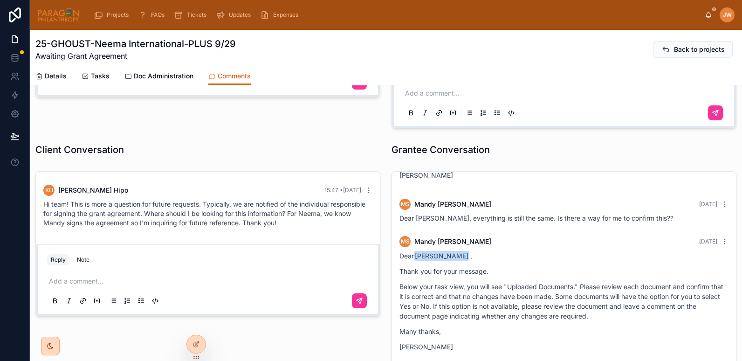
click at [147, 74] on span "Doc Administration" at bounding box center [164, 75] width 60 height 9
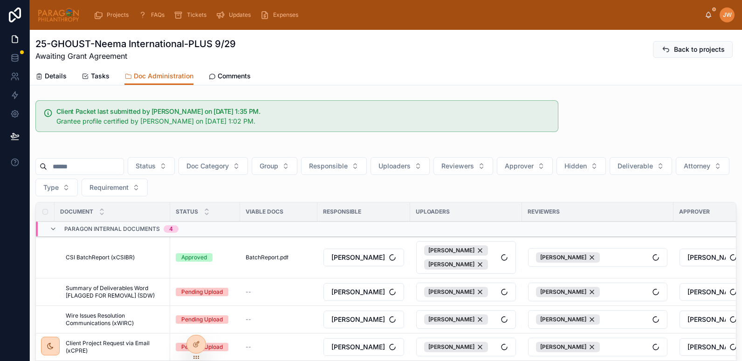
click at [89, 162] on input "text" at bounding box center [85, 166] width 76 height 13
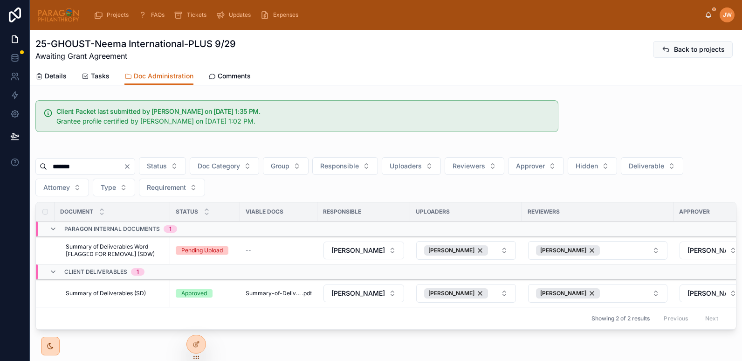
type input "*******"
click at [0, 0] on span "Mark as Required" at bounding box center [0, 0] width 0 height 0
click at [230, 293] on div "Approved" at bounding box center [205, 293] width 59 height 8
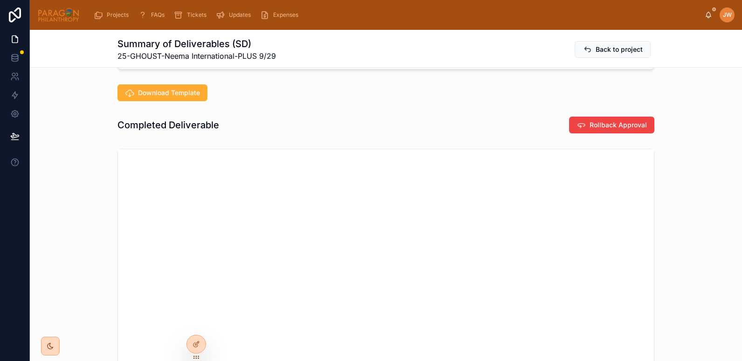
scroll to position [212, 0]
click at [591, 128] on span "Rollback Approval" at bounding box center [618, 124] width 57 height 9
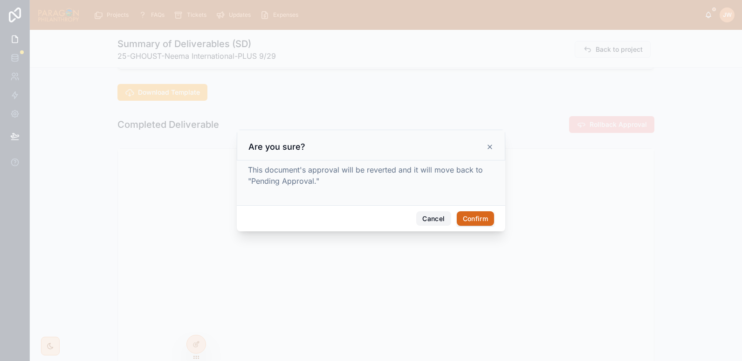
click at [438, 219] on button "Cancel" at bounding box center [433, 218] width 34 height 15
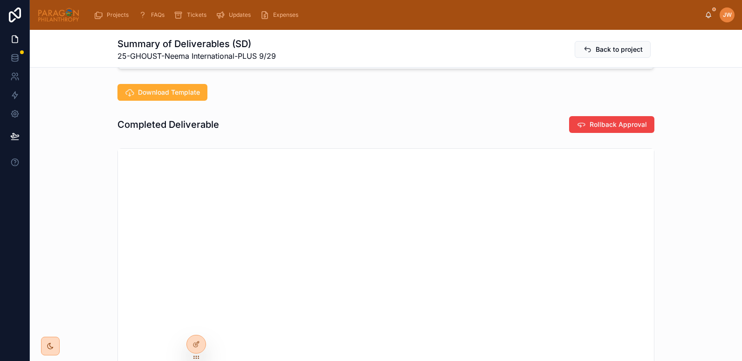
click at [589, 52] on icon at bounding box center [587, 49] width 9 height 9
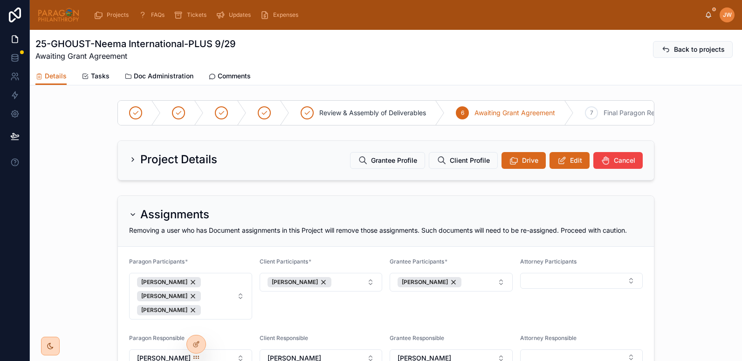
click at [165, 75] on span "Doc Administration" at bounding box center [164, 75] width 60 height 9
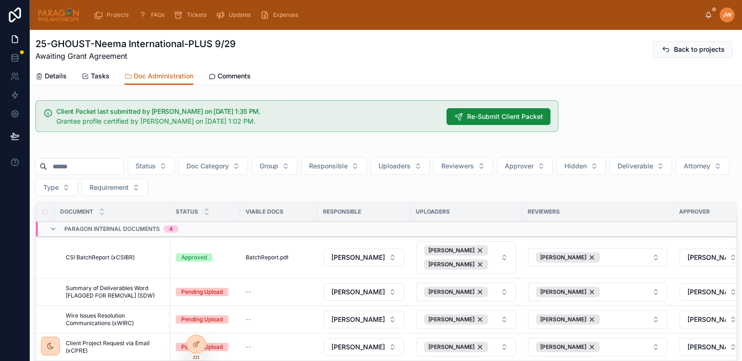
scroll to position [298, 0]
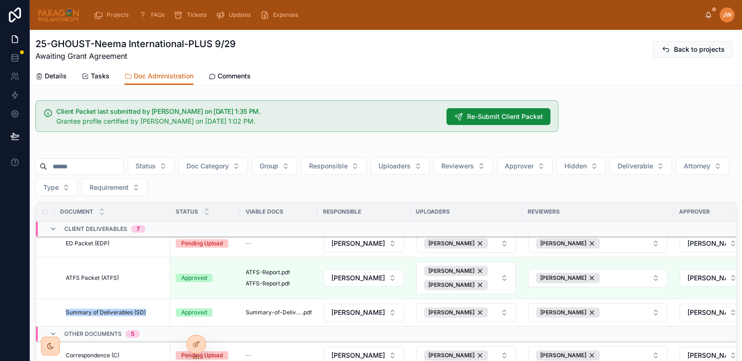
drag, startPoint x: 91, startPoint y: 308, endPoint x: 146, endPoint y: 311, distance: 55.6
click at [146, 311] on td "Summary of Deliverables (SD) Summary of Deliverables (SD)" at bounding box center [113, 312] width 116 height 27
copy span "Summary of Deliverables (SD)"
click at [490, 116] on span "Re-Submit Client Packet" at bounding box center [505, 116] width 76 height 9
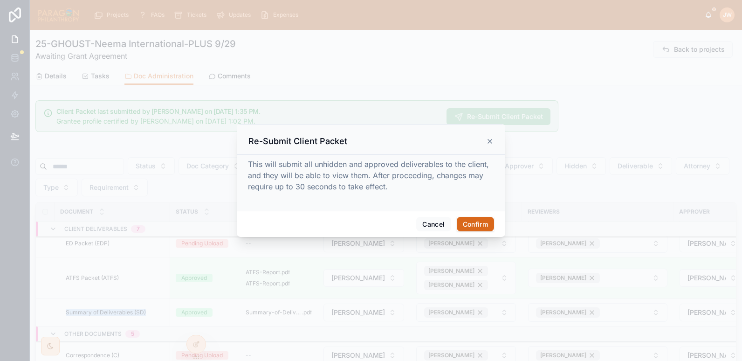
click at [481, 226] on button "Confirm" at bounding box center [475, 224] width 37 height 15
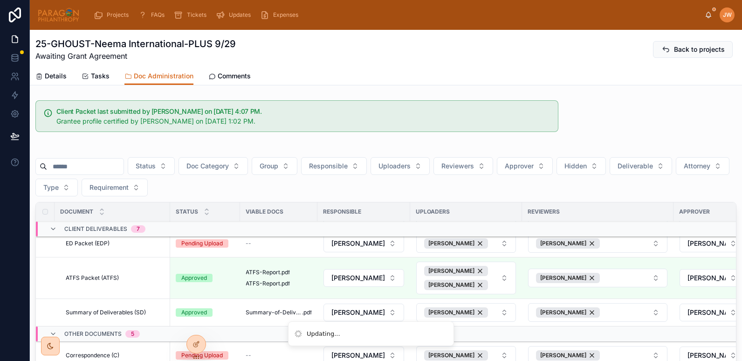
click at [230, 78] on span "Comments" at bounding box center [234, 75] width 33 height 9
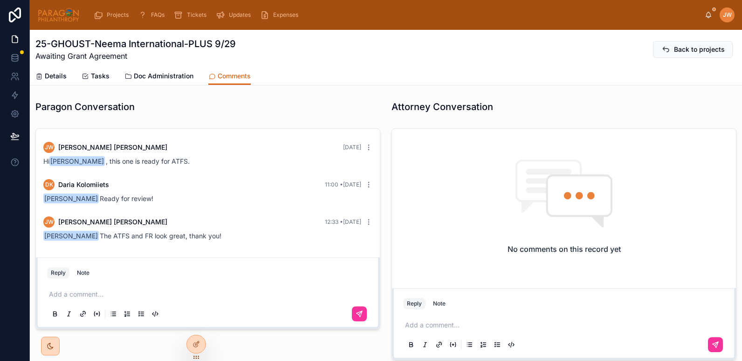
scroll to position [252, 0]
click at [89, 291] on p at bounding box center [210, 293] width 322 height 9
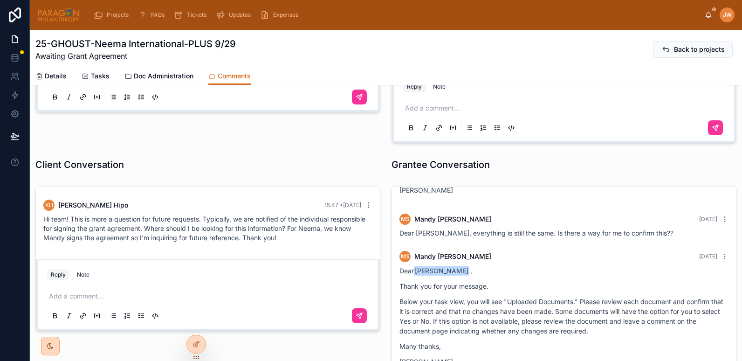
scroll to position [217, 0]
click at [65, 295] on p at bounding box center [210, 295] width 322 height 9
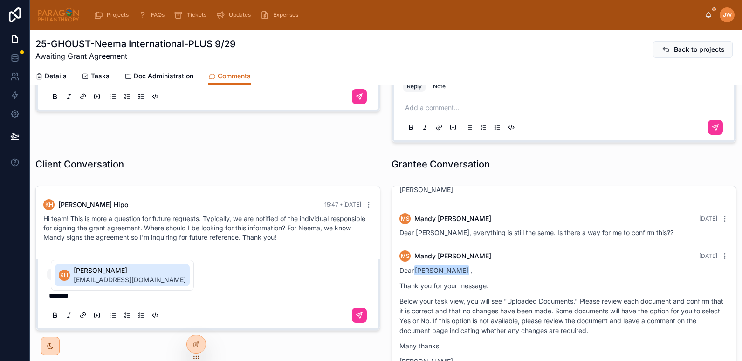
click at [84, 275] on span "[EMAIL_ADDRESS][DOMAIN_NAME]" at bounding box center [130, 279] width 112 height 9
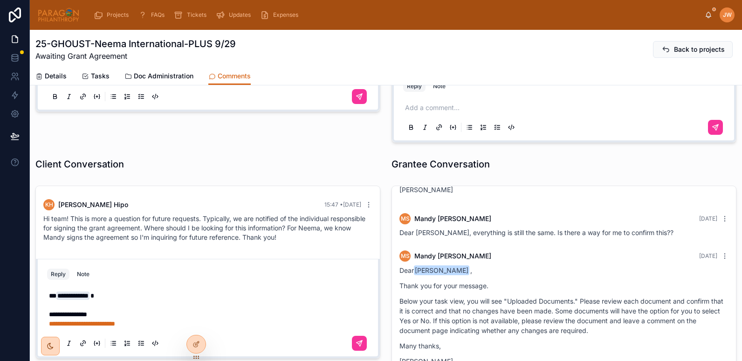
click at [50, 322] on span "**********" at bounding box center [82, 323] width 66 height 7
drag, startPoint x: 153, startPoint y: 323, endPoint x: 46, endPoint y: 325, distance: 107.7
click at [46, 325] on div "**********" at bounding box center [207, 318] width 333 height 75
click at [87, 313] on span "**********" at bounding box center [68, 314] width 38 height 7
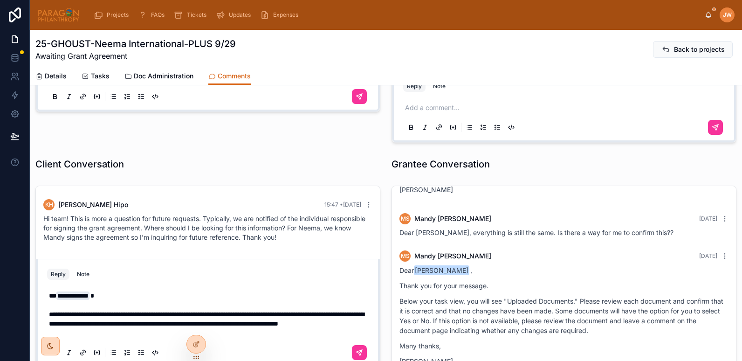
click at [347, 328] on p "**********" at bounding box center [210, 314] width 322 height 47
click at [370, 321] on div "**********" at bounding box center [207, 323] width 333 height 84
click at [361, 325] on span "**********" at bounding box center [206, 319] width 315 height 16
click at [138, 325] on span "**********" at bounding box center [206, 319] width 315 height 16
click at [148, 323] on span "**********" at bounding box center [206, 319] width 315 height 16
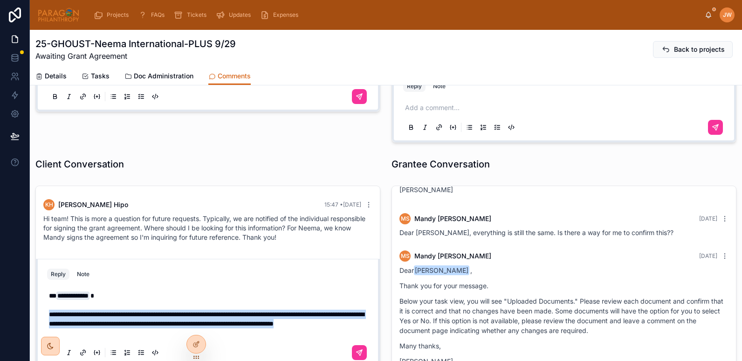
drag, startPoint x: 131, startPoint y: 333, endPoint x: 40, endPoint y: 310, distance: 93.7
click at [40, 310] on div "**********" at bounding box center [208, 313] width 344 height 109
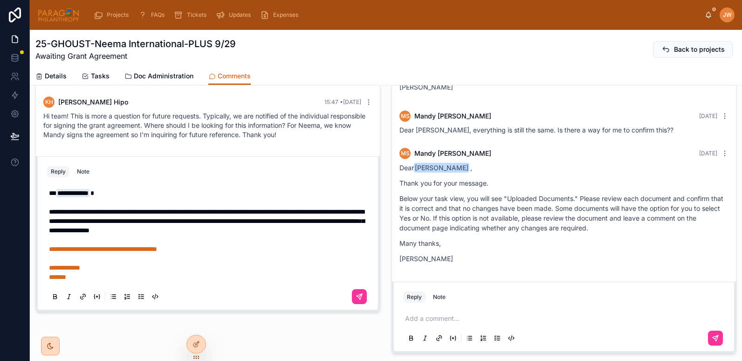
scroll to position [322, 0]
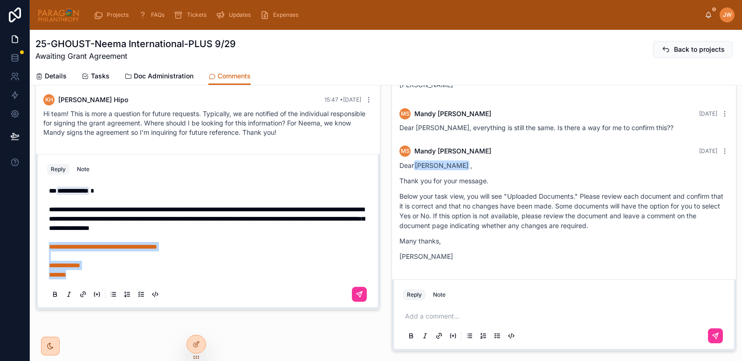
drag, startPoint x: 79, startPoint y: 274, endPoint x: 45, endPoint y: 248, distance: 42.6
click at [45, 248] on div "**********" at bounding box center [207, 242] width 333 height 130
copy link "**********"
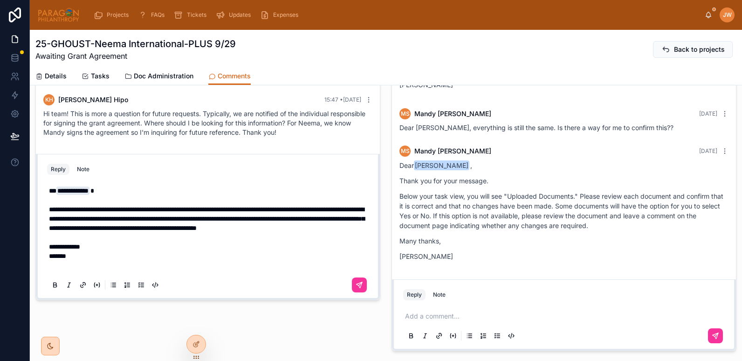
click at [349, 226] on span "**********" at bounding box center [206, 218] width 315 height 25
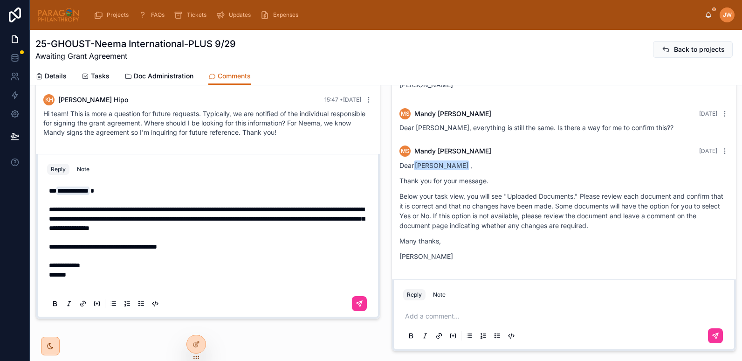
click at [141, 255] on p at bounding box center [210, 255] width 322 height 9
click at [356, 301] on icon at bounding box center [359, 303] width 7 height 7
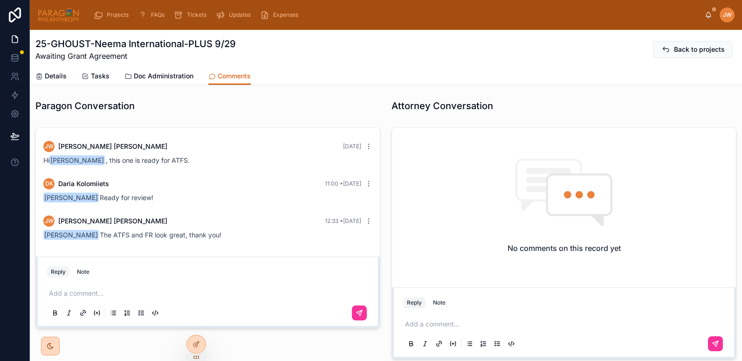
scroll to position [0, 0]
click at [706, 12] on icon at bounding box center [708, 14] width 7 height 7
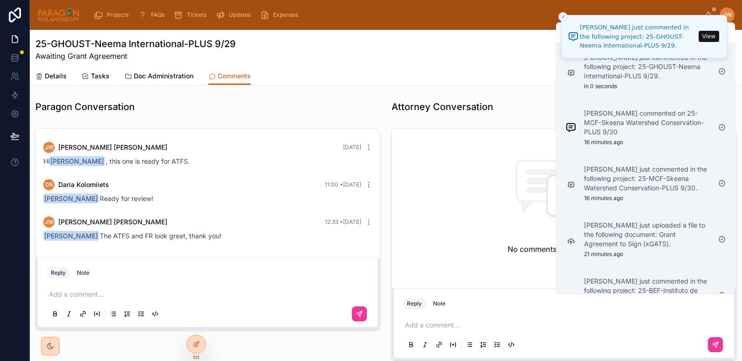
click at [594, 232] on p "[PERSON_NAME] just uploaded a file to the following document: Grant Agreement t…" at bounding box center [647, 234] width 127 height 28
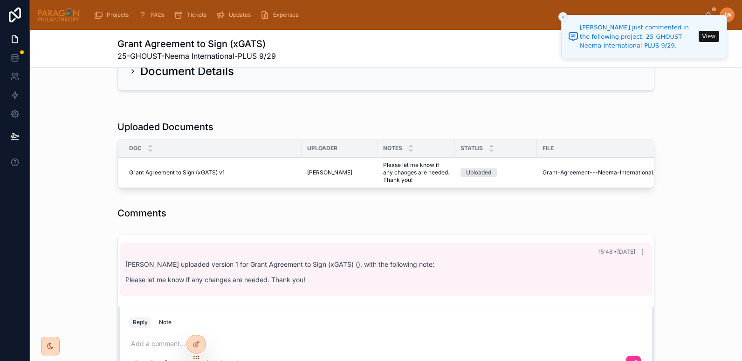
scroll to position [191, 0]
click at [548, 174] on span "Grant-Agreement---Neema-International" at bounding box center [597, 171] width 110 height 7
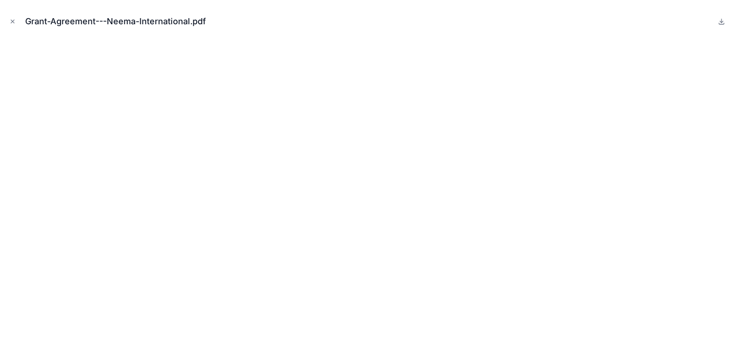
click at [717, 22] on button at bounding box center [721, 21] width 11 height 11
click at [14, 24] on icon "Close modal" at bounding box center [12, 21] width 7 height 7
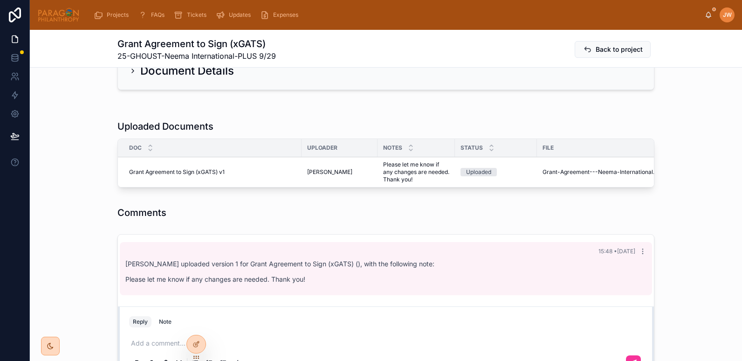
click at [0, 0] on button "Advance" at bounding box center [0, 0] width 0 height 0
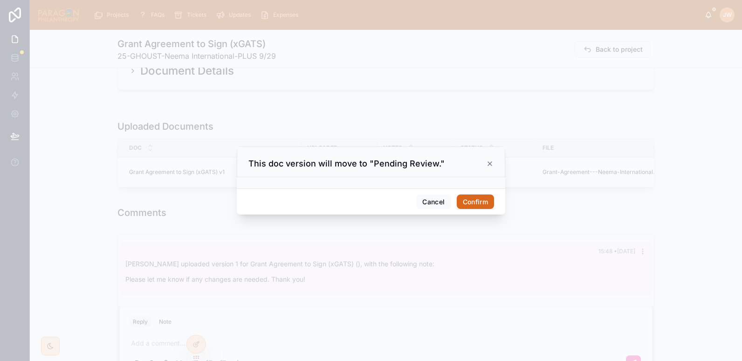
click at [464, 195] on button "Confirm" at bounding box center [475, 201] width 37 height 15
